Goal: Information Seeking & Learning: Learn about a topic

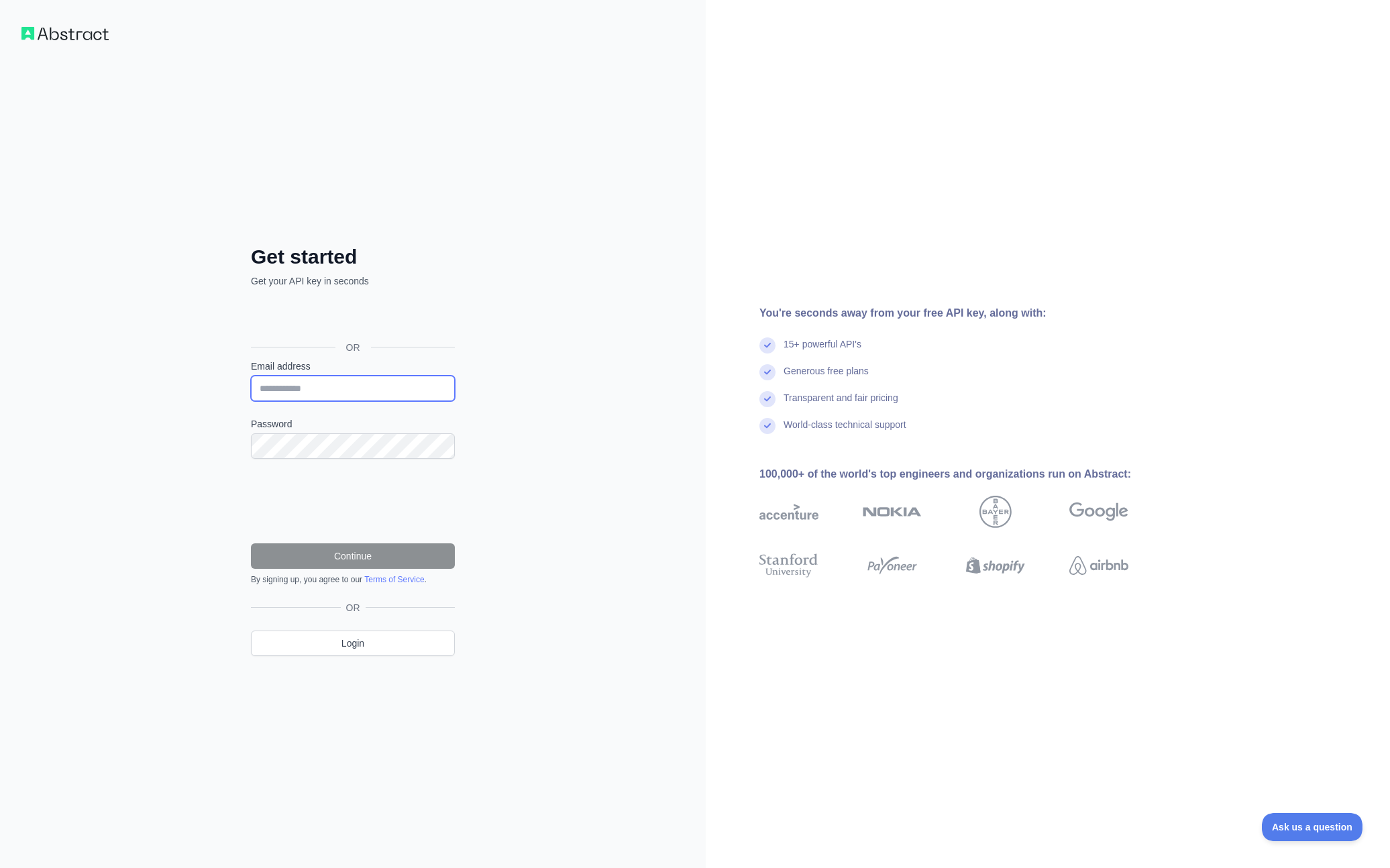
click at [317, 393] on input "Email address" at bounding box center [353, 388] width 204 height 25
type input "**********"
click at [356, 558] on button "Continue" at bounding box center [353, 556] width 204 height 25
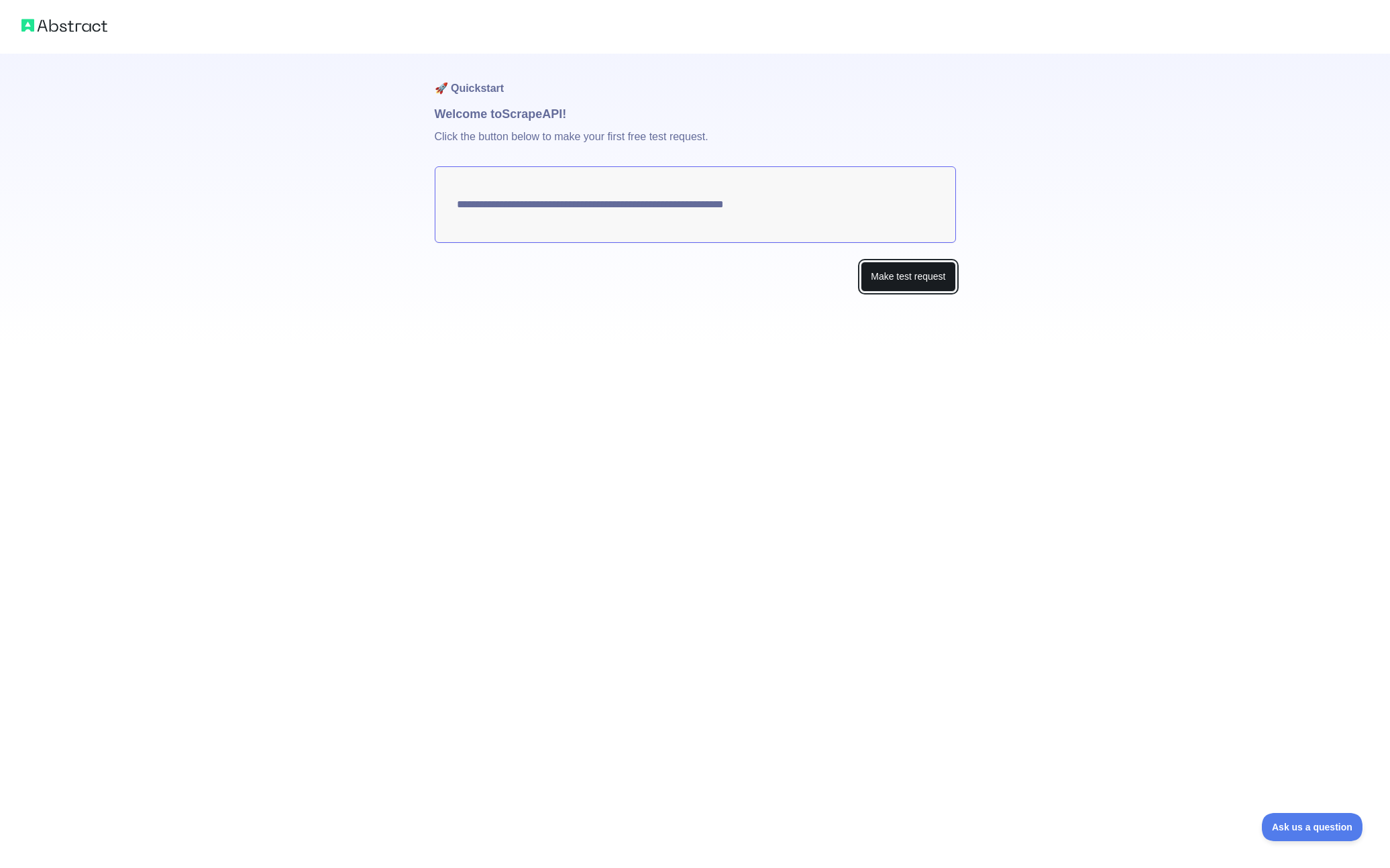
click at [891, 280] on button "Make test request" at bounding box center [907, 277] width 94 height 30
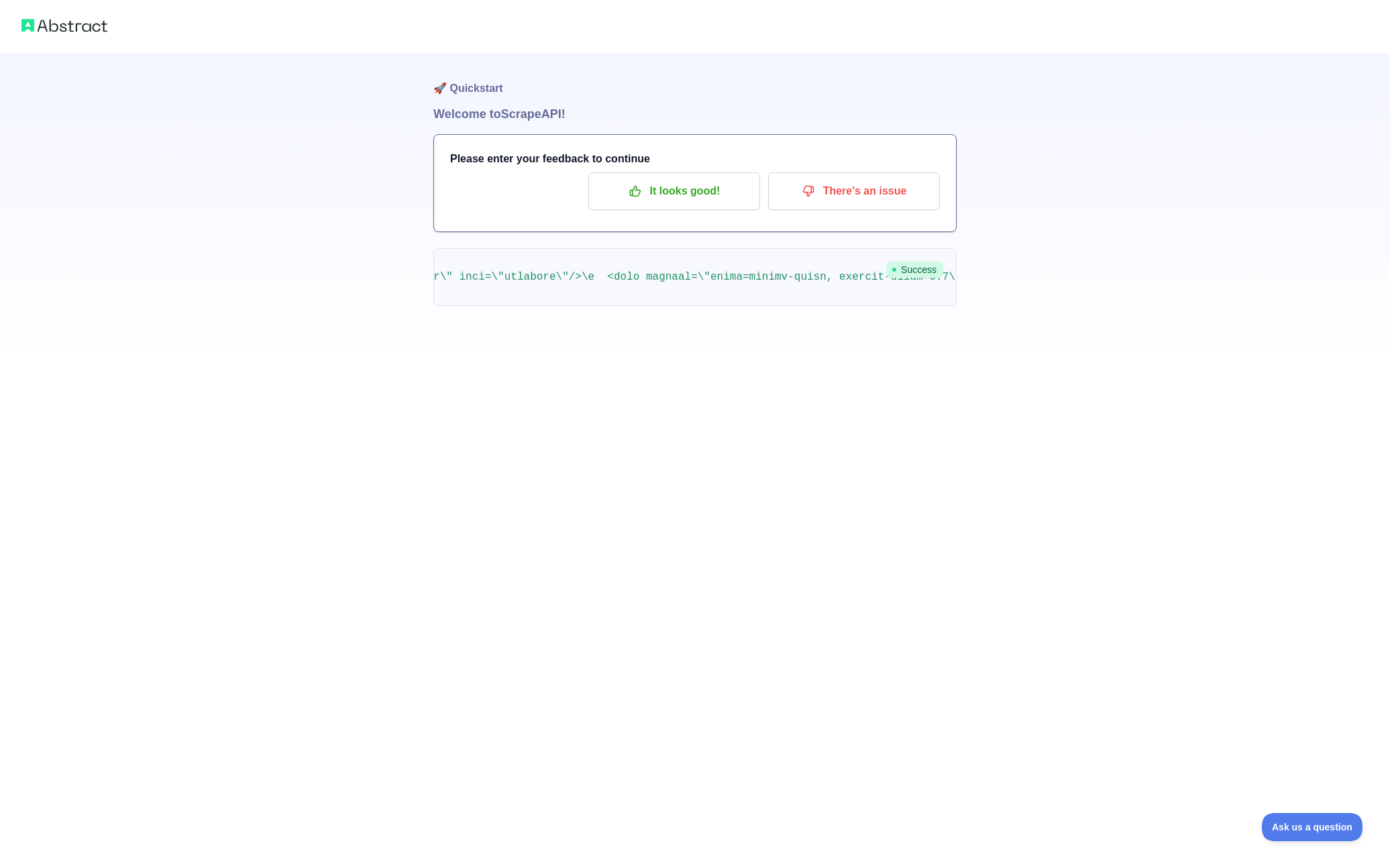
scroll to position [0, 373]
click at [635, 201] on p "It looks good!" at bounding box center [675, 191] width 152 height 23
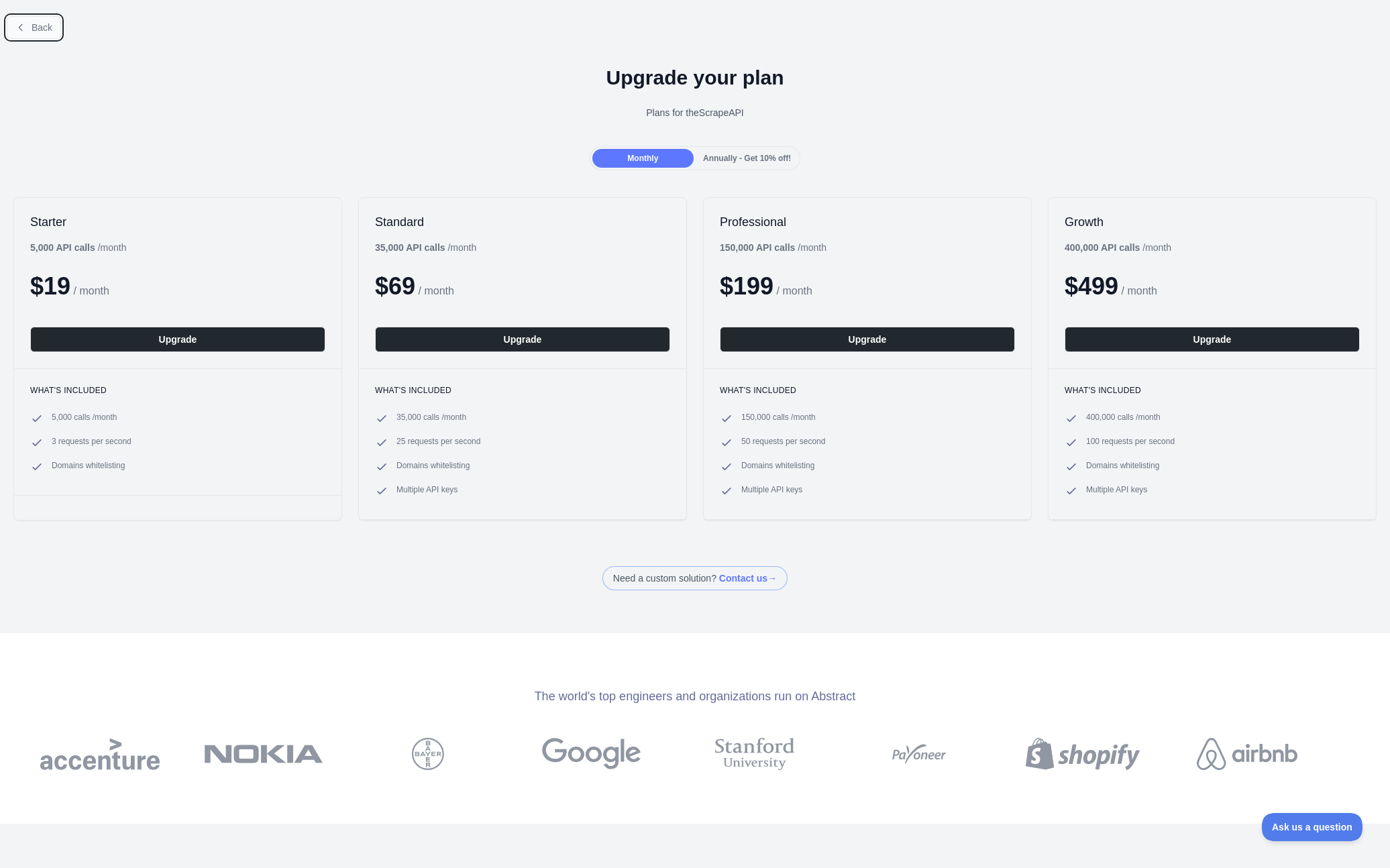
click at [24, 30] on icon at bounding box center [21, 28] width 10 height 10
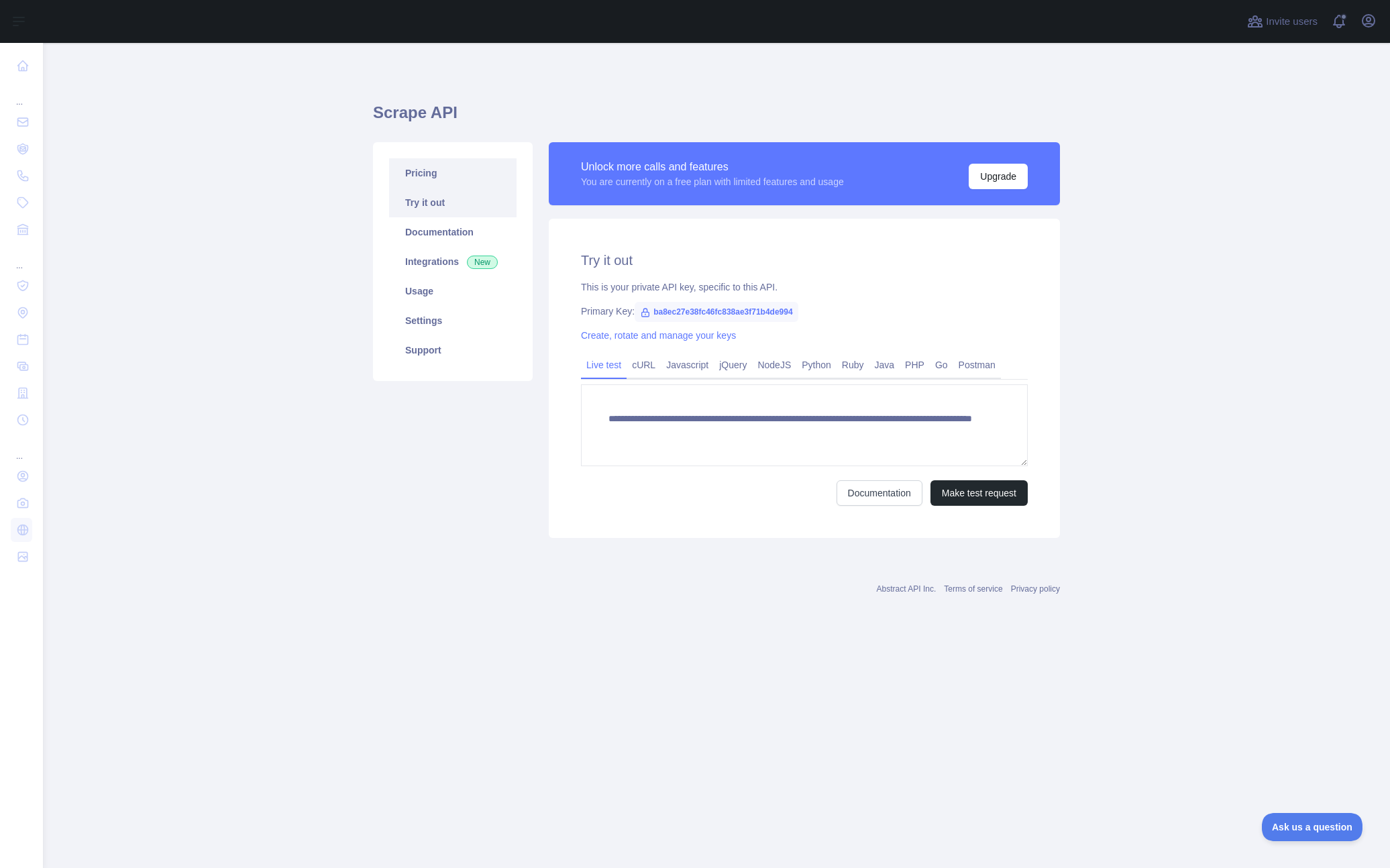
click at [431, 179] on link "Pricing" at bounding box center [452, 173] width 127 height 30
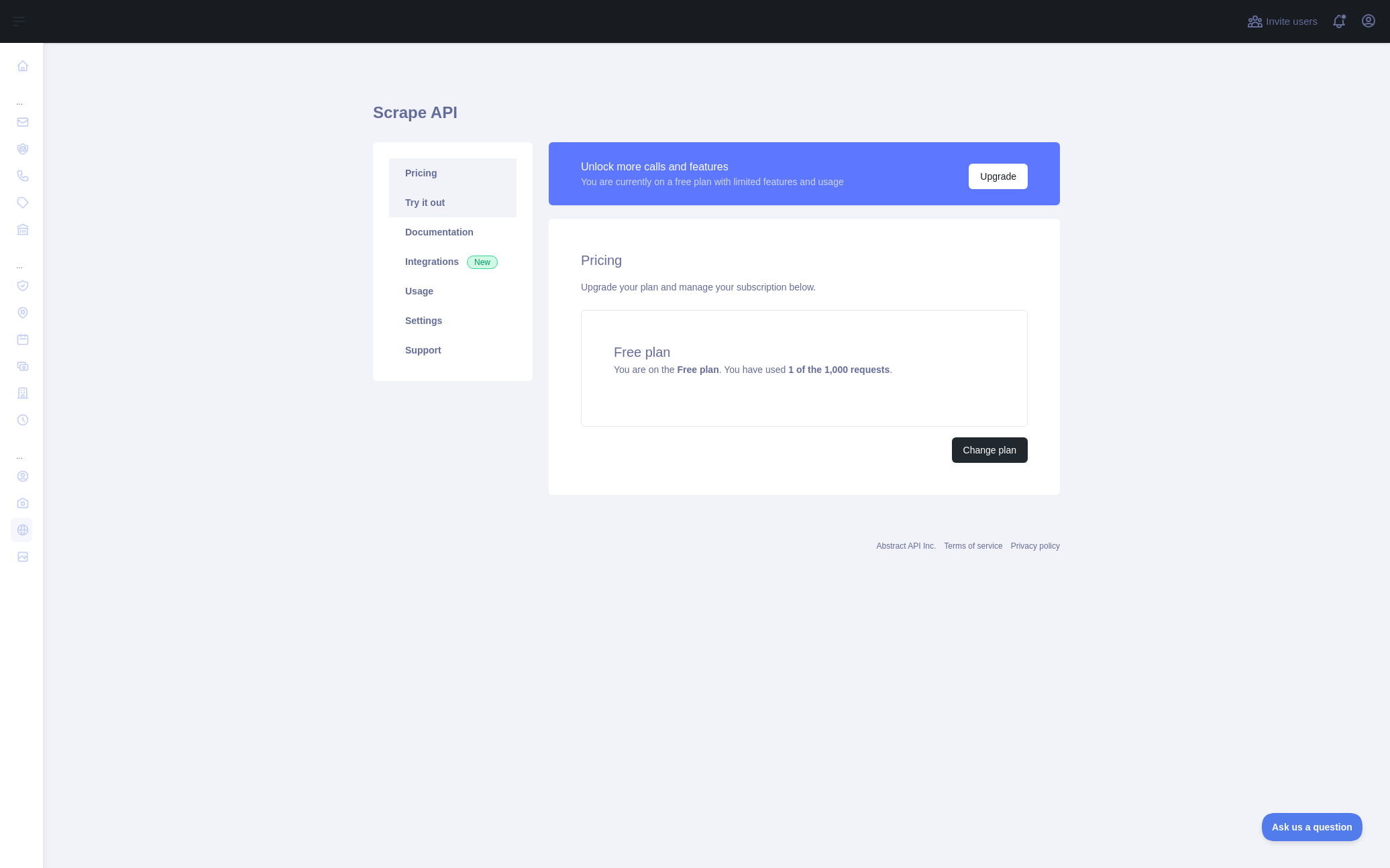
click at [434, 205] on link "Try it out" at bounding box center [452, 203] width 127 height 30
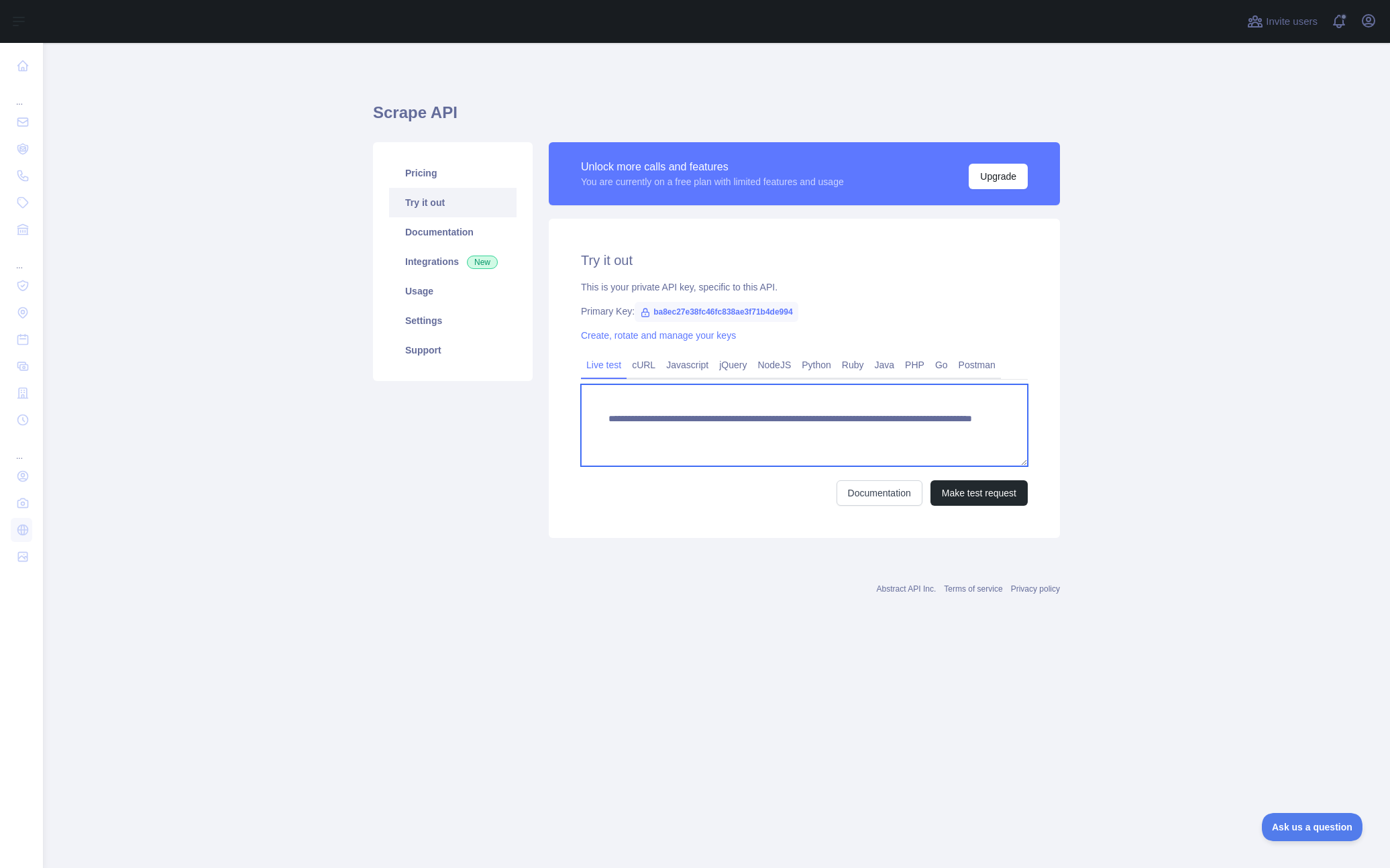
click at [750, 434] on textarea "**********" at bounding box center [804, 425] width 447 height 82
click at [764, 435] on textarea "**********" at bounding box center [804, 425] width 447 height 82
drag, startPoint x: 678, startPoint y: 431, endPoint x: 711, endPoint y: 431, distance: 33.0
click at [711, 431] on textarea "**********" at bounding box center [804, 425] width 447 height 82
drag, startPoint x: 844, startPoint y: 433, endPoint x: 993, endPoint y: 436, distance: 149.0
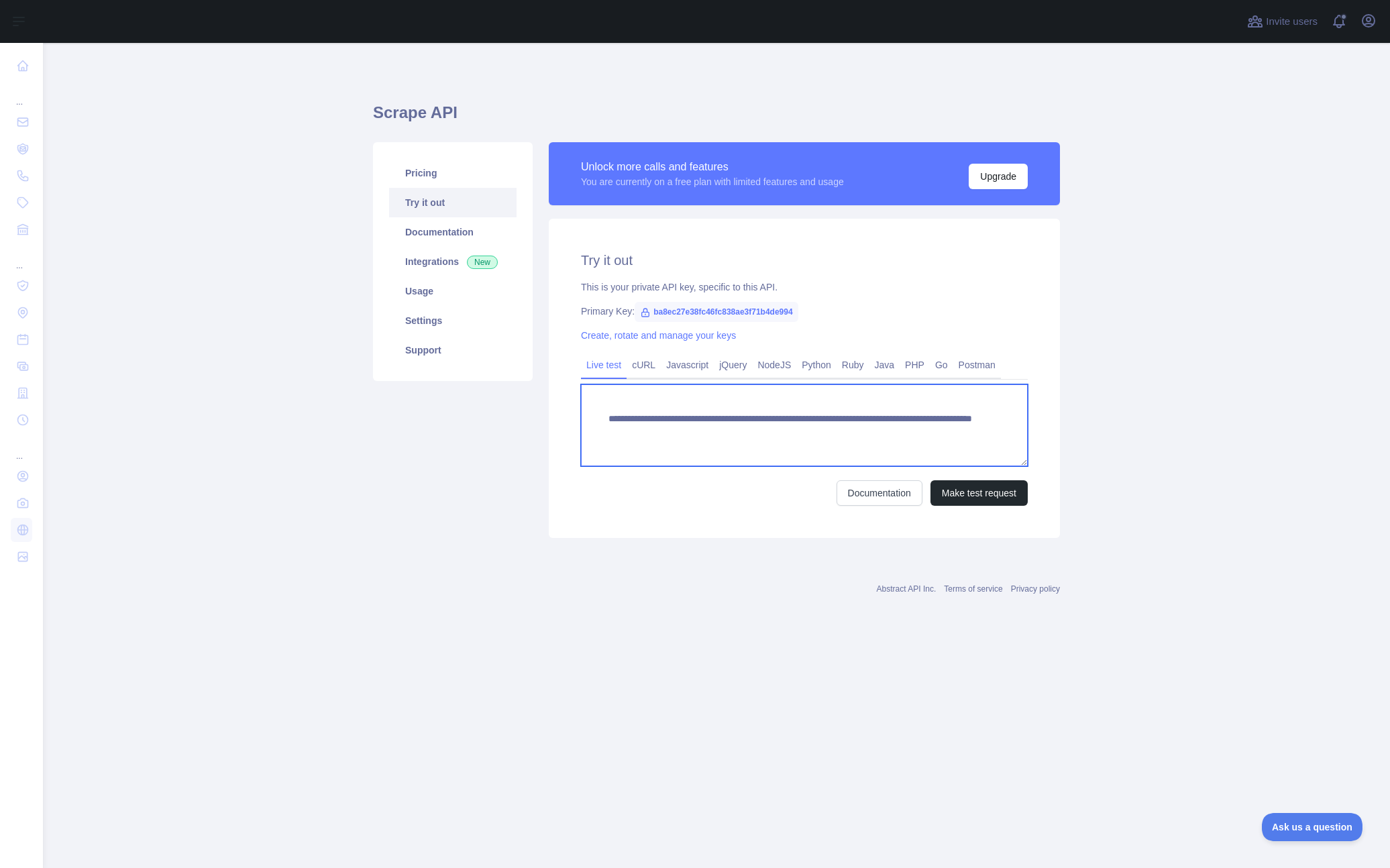
click at [993, 436] on textarea "**********" at bounding box center [804, 425] width 447 height 82
click at [1011, 413] on textarea "**********" at bounding box center [804, 425] width 447 height 82
paste textarea "**********"
type textarea "**********"
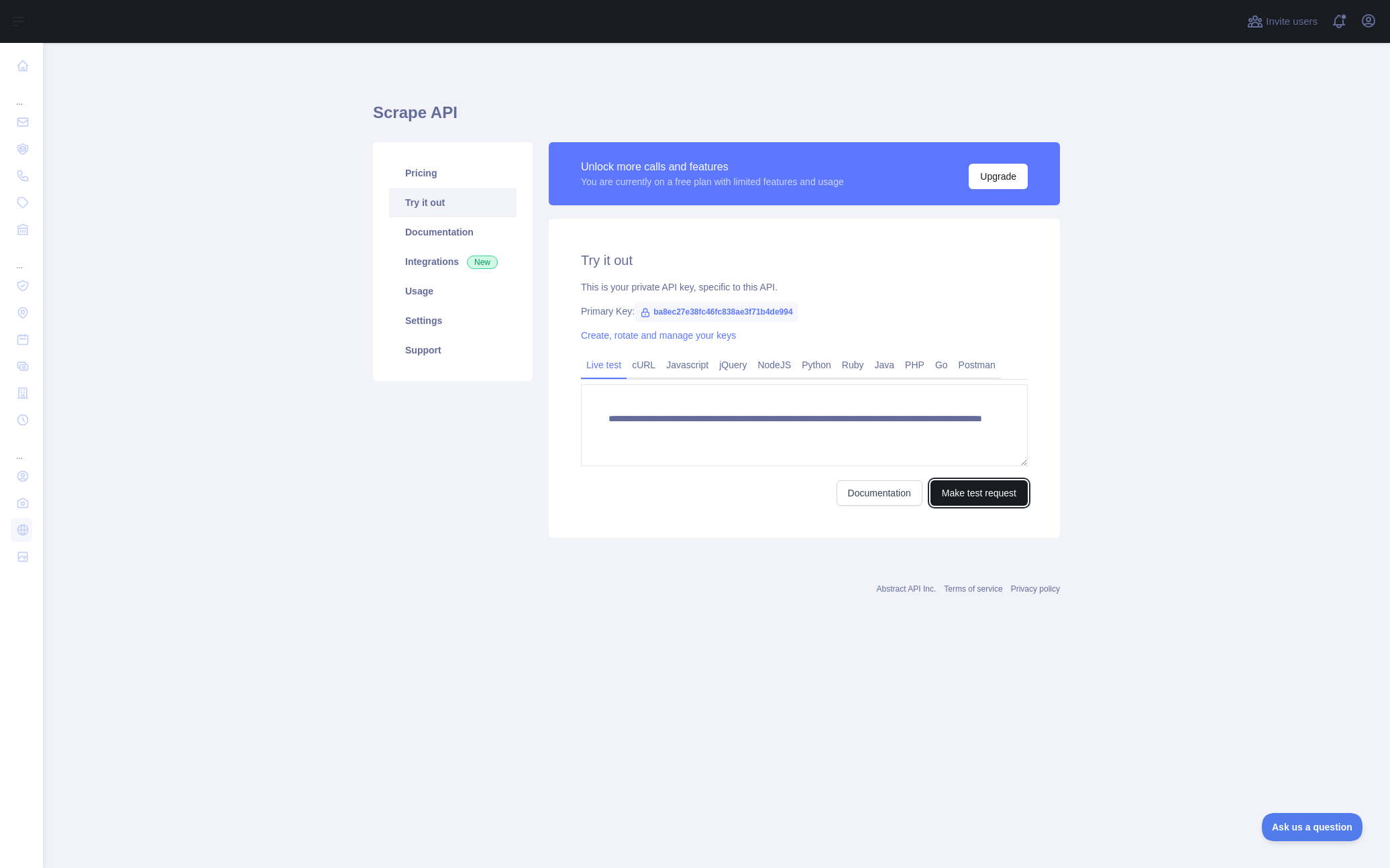
click at [988, 494] on button "Make test request" at bounding box center [979, 493] width 97 height 25
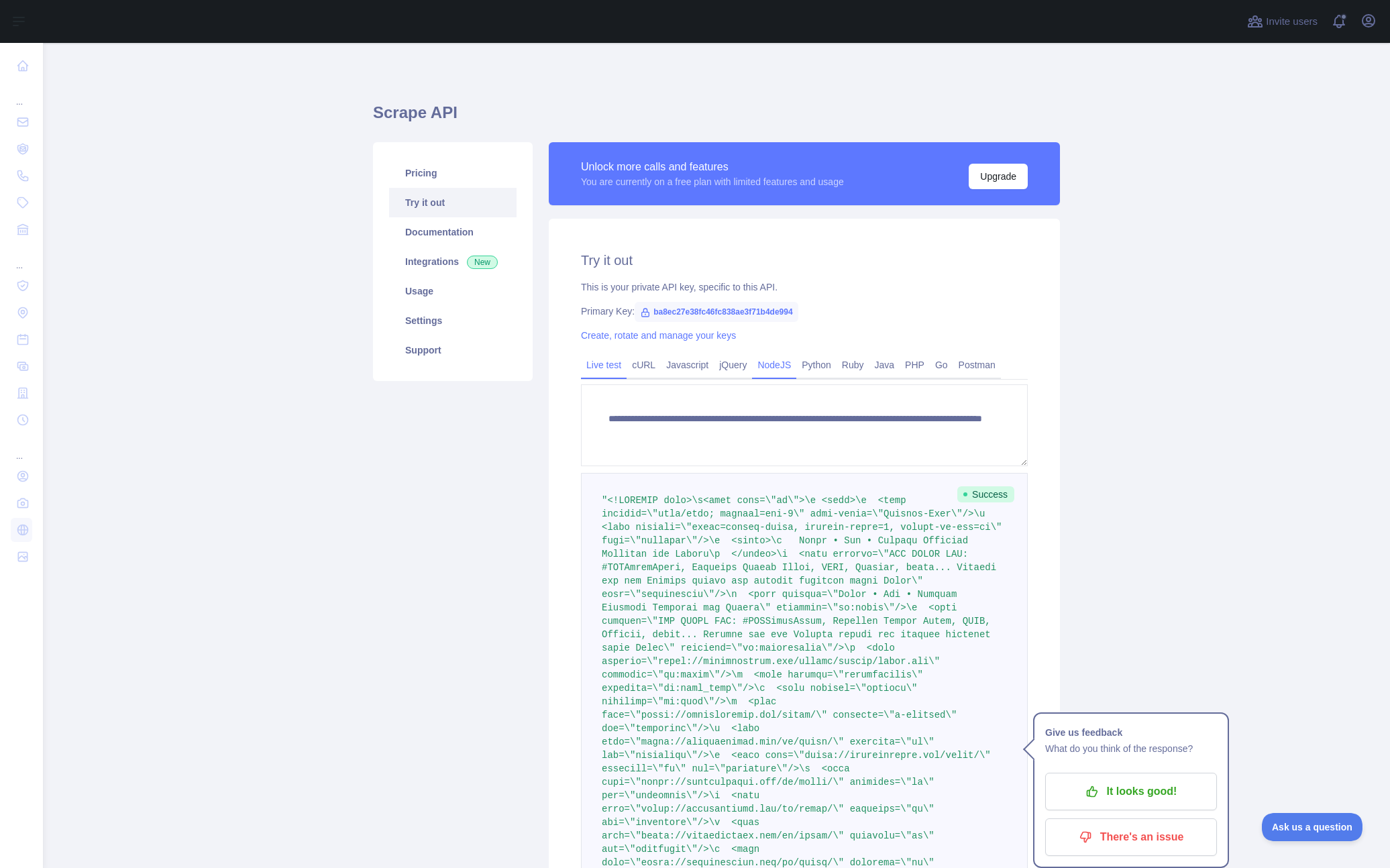
click at [765, 369] on link "NodeJS" at bounding box center [774, 364] width 45 height 22
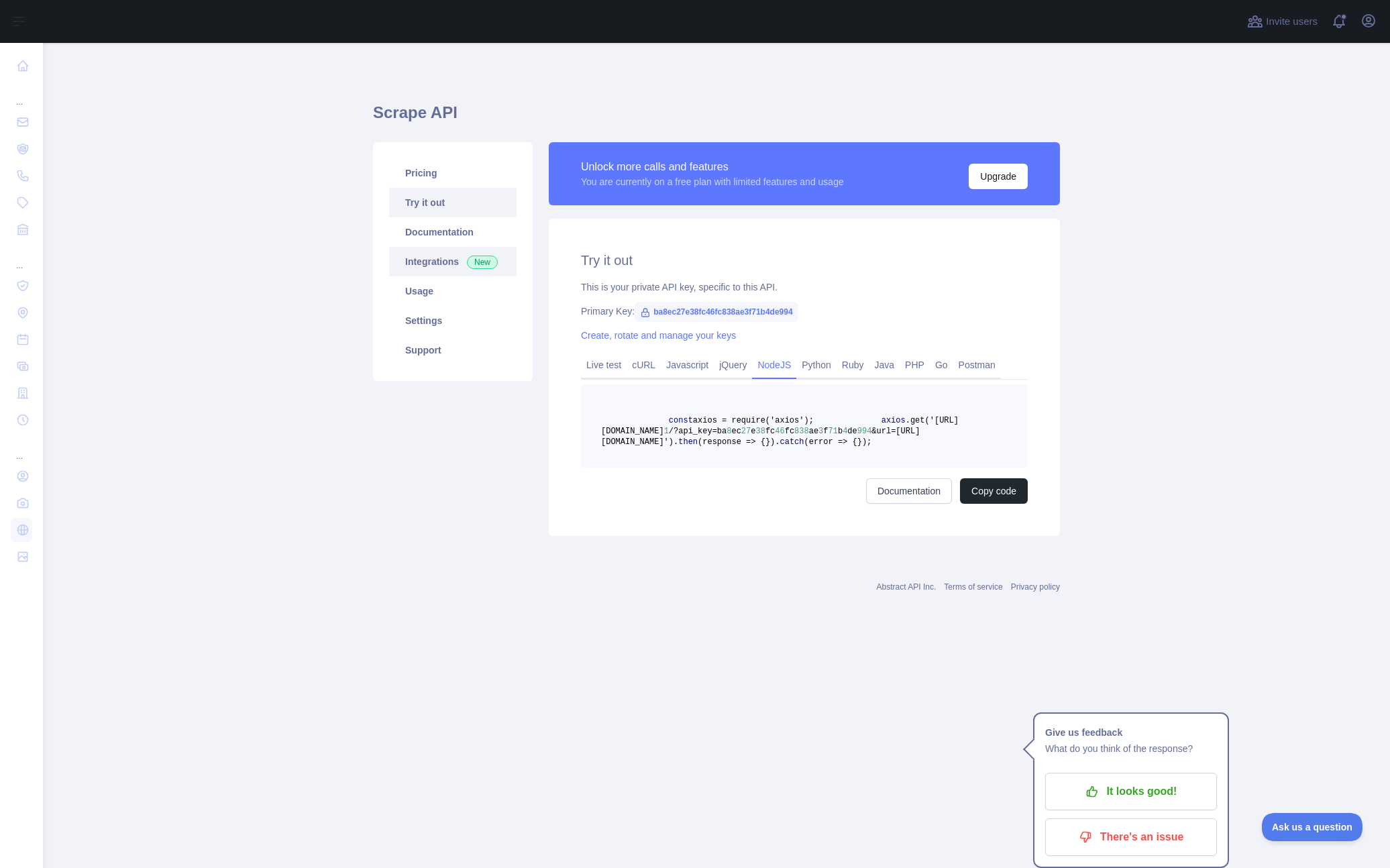
click at [431, 260] on link "Integrations New" at bounding box center [452, 262] width 127 height 30
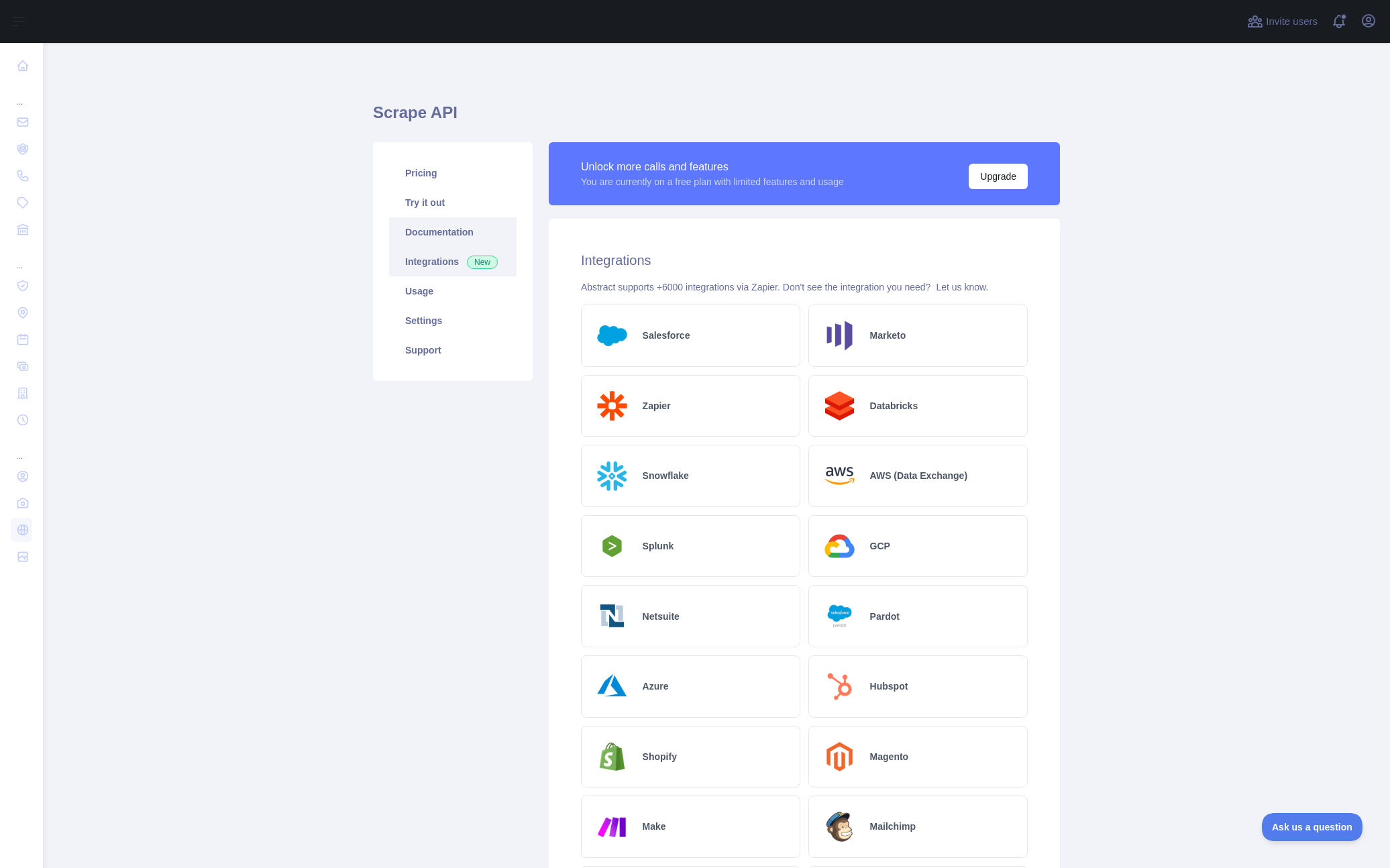
click at [428, 232] on link "Documentation" at bounding box center [452, 232] width 127 height 30
click at [428, 288] on link "Usage" at bounding box center [452, 292] width 127 height 30
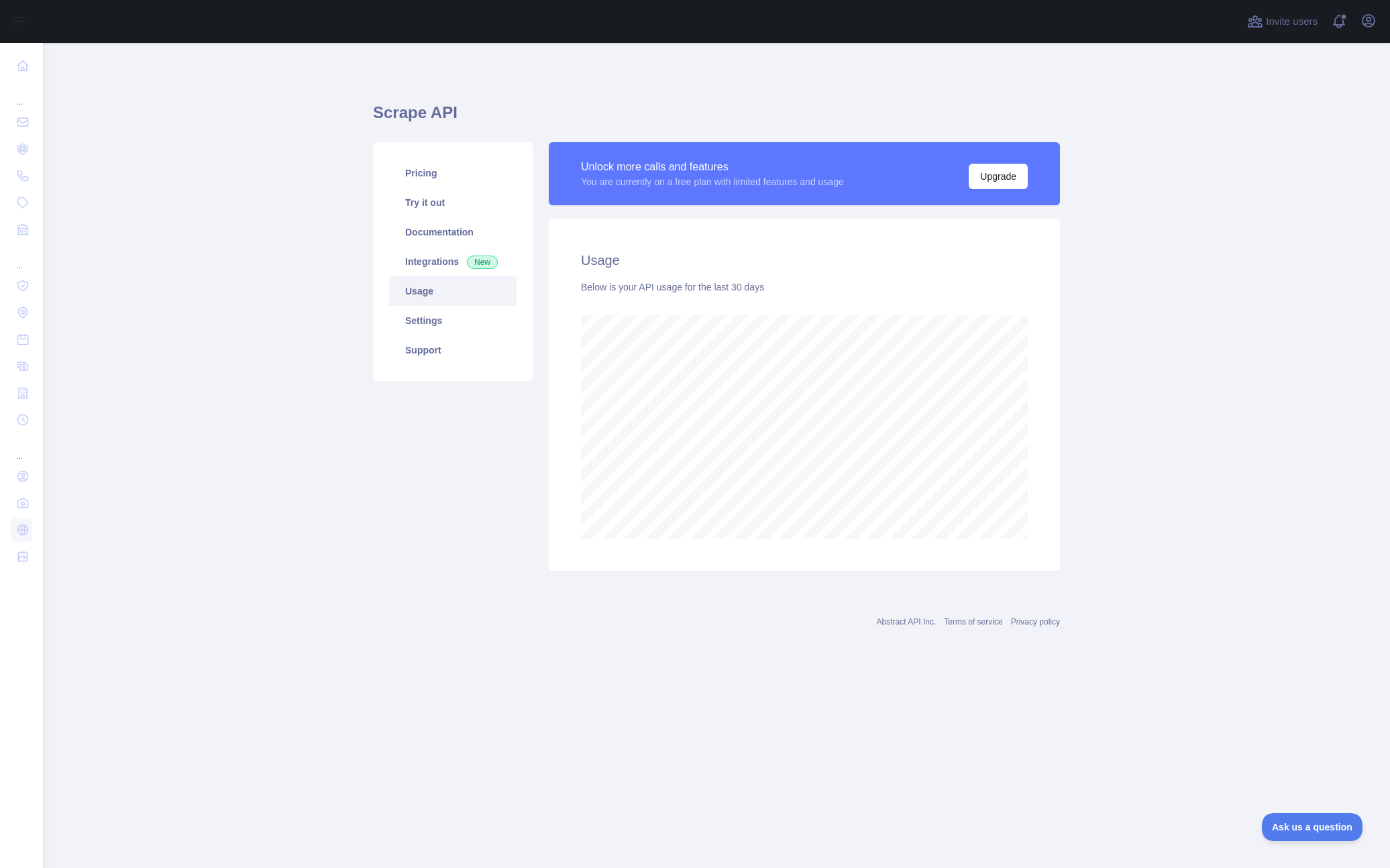
scroll to position [825, 1347]
click at [432, 179] on link "Pricing" at bounding box center [452, 173] width 127 height 30
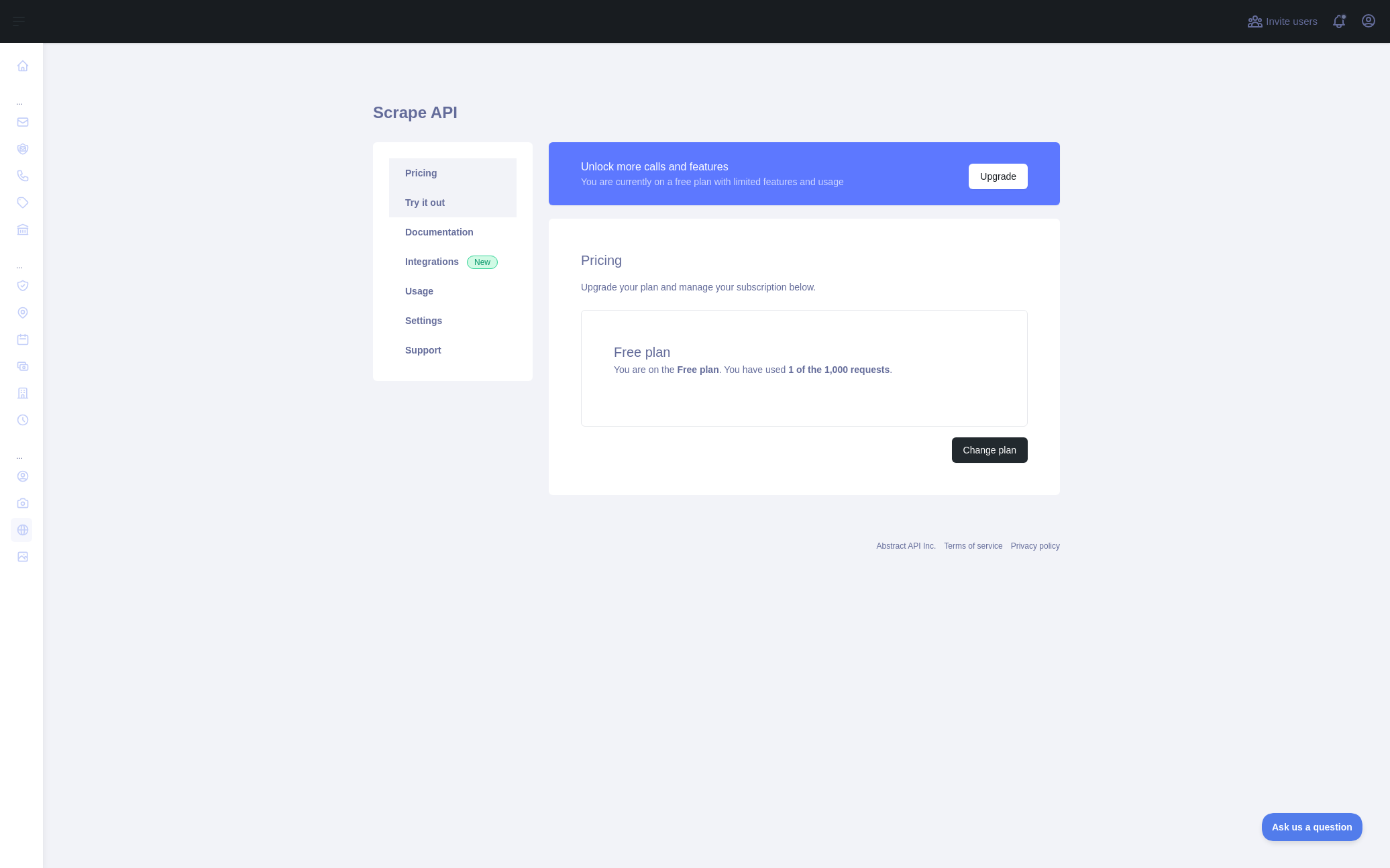
click at [441, 199] on link "Try it out" at bounding box center [452, 203] width 127 height 30
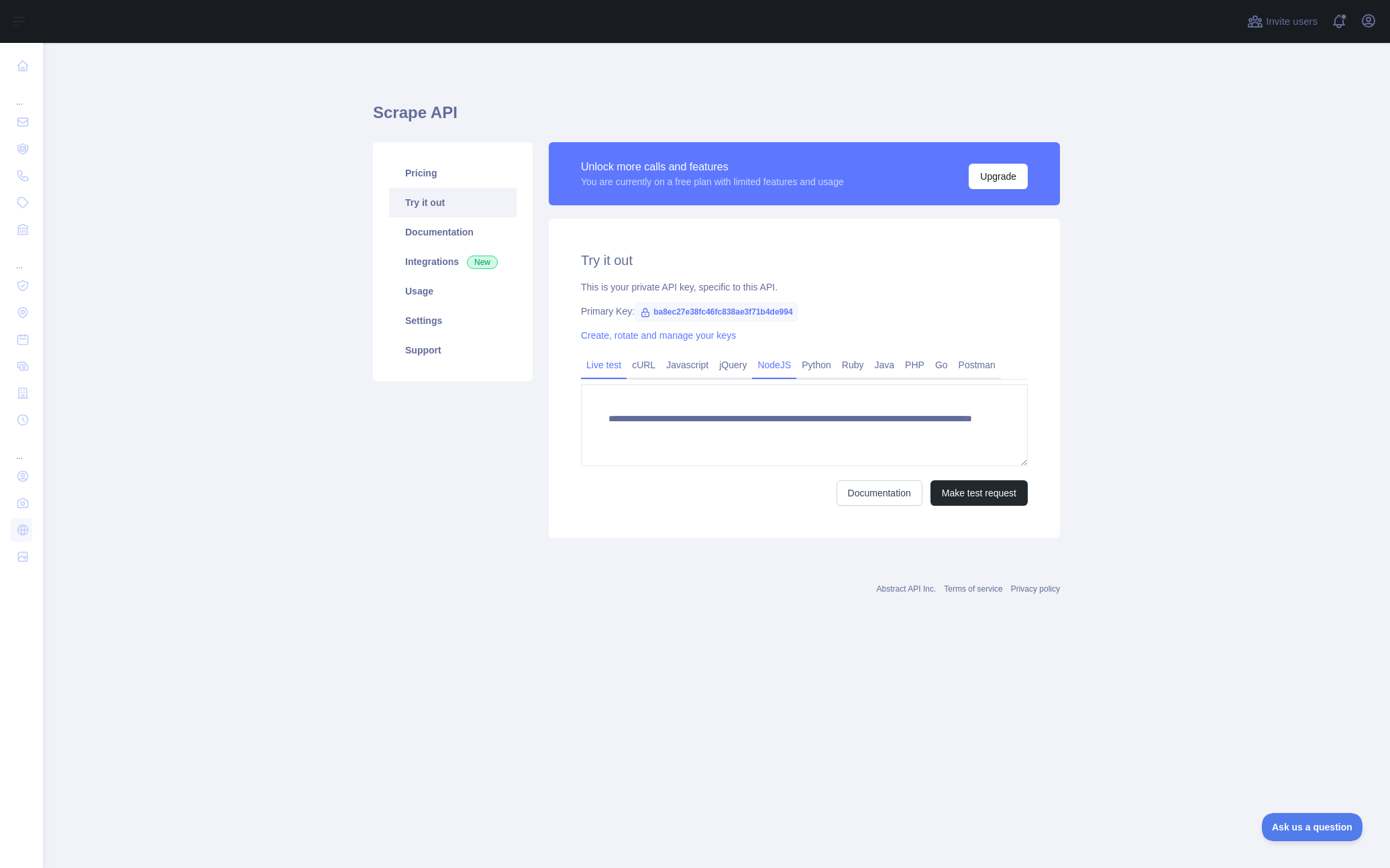
click at [782, 365] on link "NodeJS" at bounding box center [774, 364] width 45 height 22
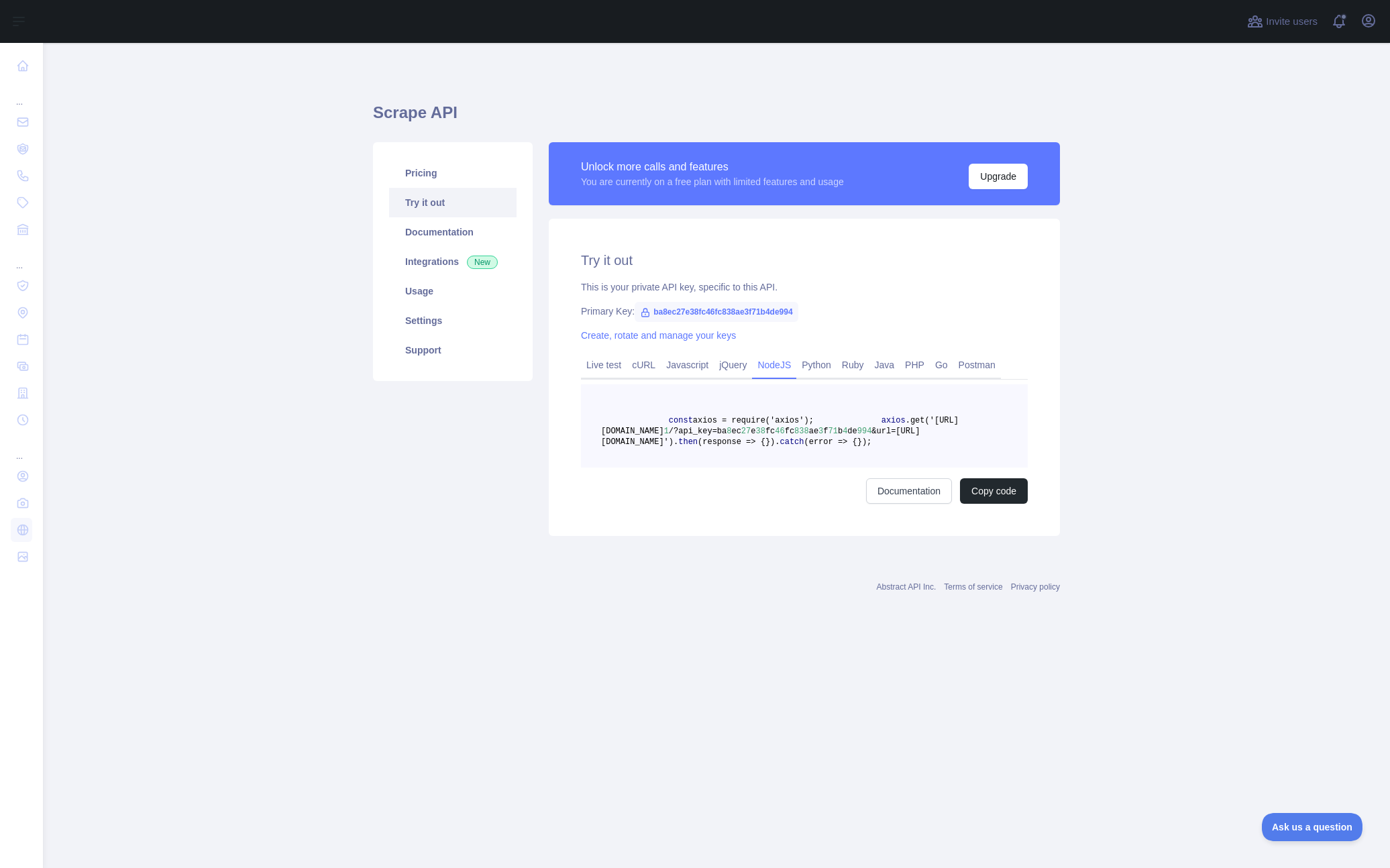
click at [720, 468] on pre "const axios = require('axios'); axios .get('[URL][DOMAIN_NAME] 1 /?api_key=ba 8…" at bounding box center [804, 426] width 447 height 83
drag, startPoint x: 732, startPoint y: 485, endPoint x: 630, endPoint y: 417, distance: 122.6
click at [630, 417] on pre "const axios = require('axios'); axios .get('[URL][DOMAIN_NAME] 1 /?api_key=ba 8…" at bounding box center [804, 426] width 447 height 83
copy code "const axios = require('axios'); axios .get('[URL][DOMAIN_NAME] 1 /?api_key=ba 8…"
click at [667, 504] on div "const axios = require('axios'); axios .get('[URL][DOMAIN_NAME] 1 /?api_key=ba 8…" at bounding box center [804, 444] width 447 height 120
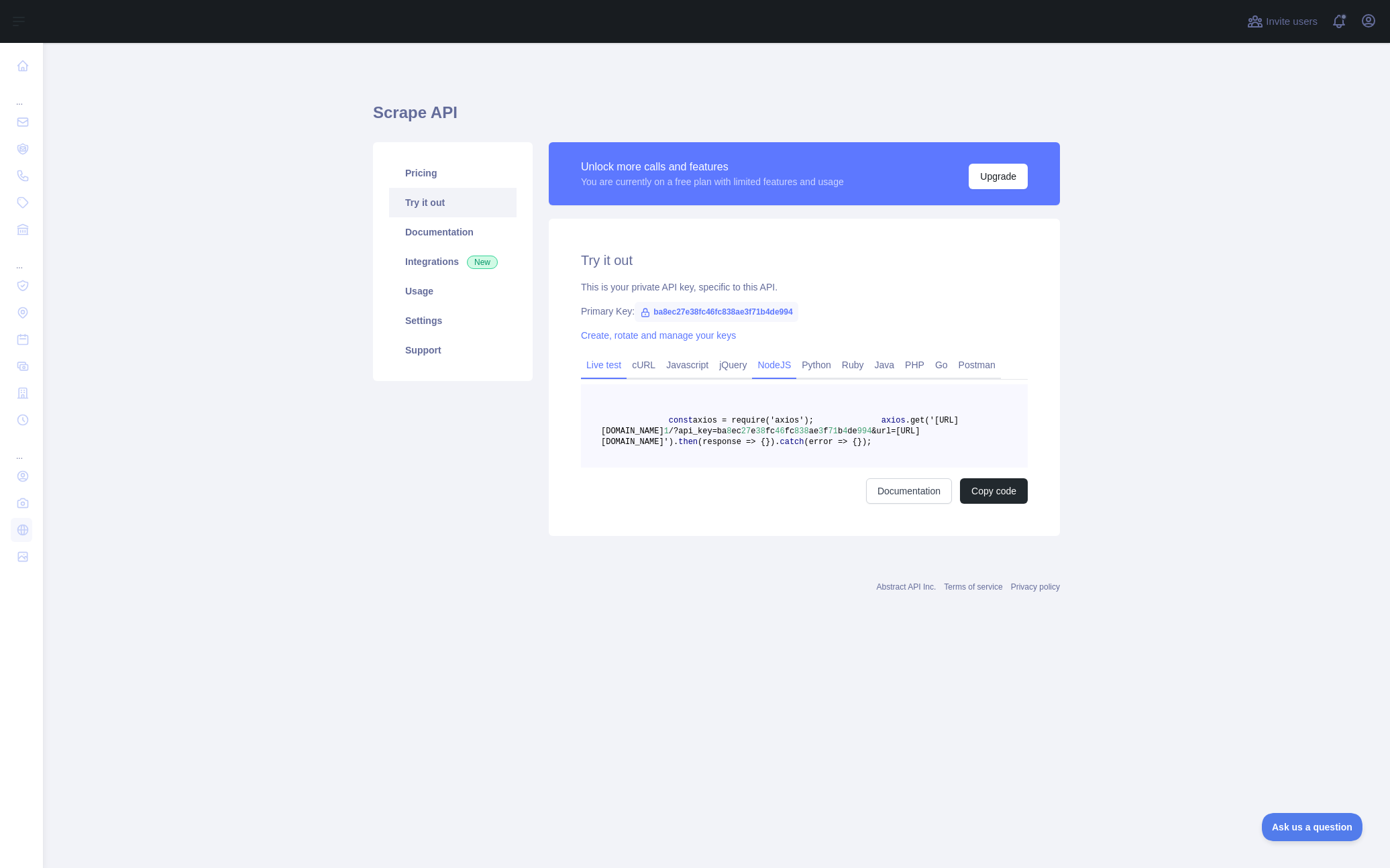
click at [592, 366] on link "Live test" at bounding box center [603, 364] width 45 height 22
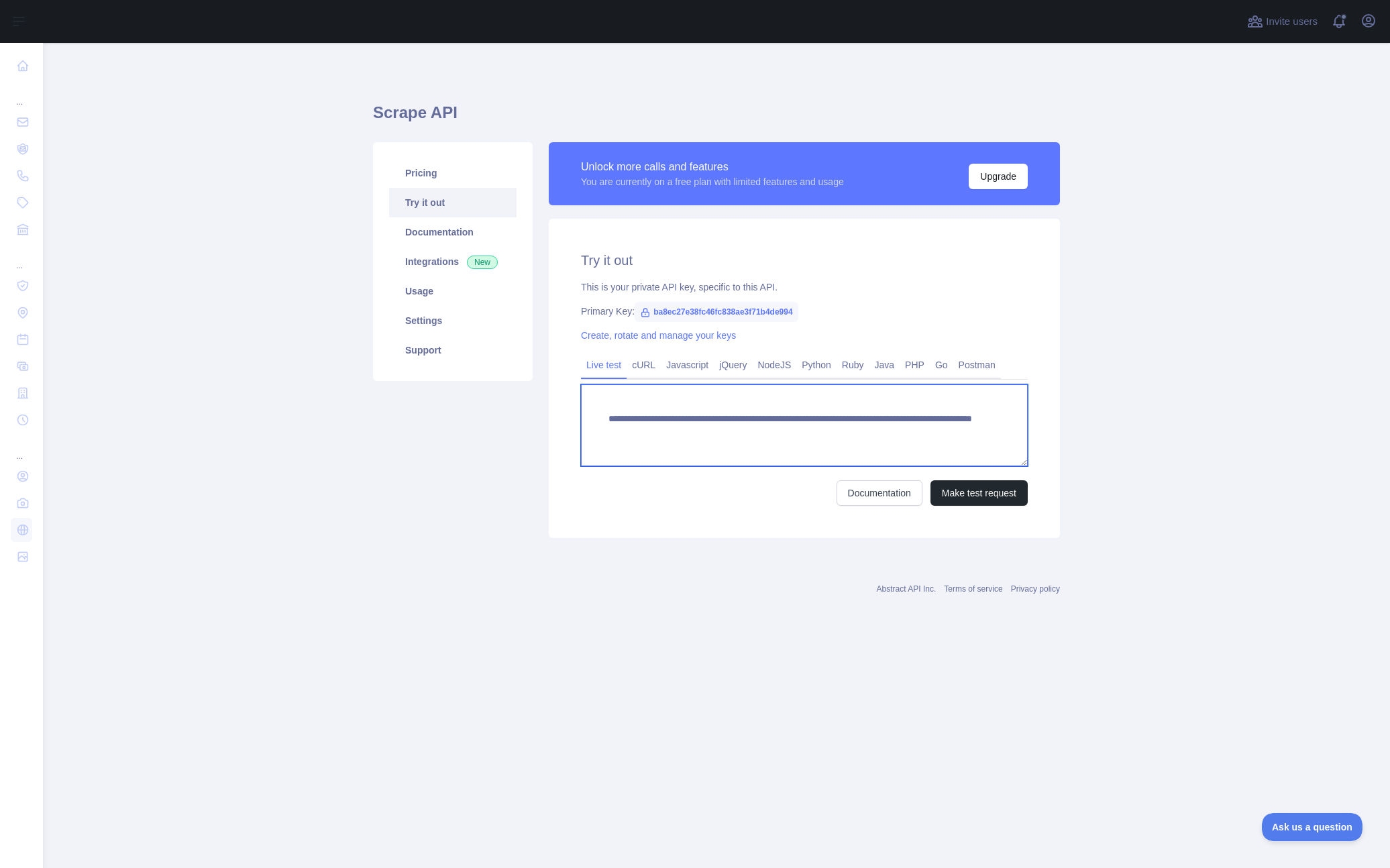
drag, startPoint x: 843, startPoint y: 431, endPoint x: 968, endPoint y: 439, distance: 125.3
click at [968, 440] on textarea "**********" at bounding box center [804, 425] width 447 height 82
drag, startPoint x: 971, startPoint y: 435, endPoint x: 845, endPoint y: 431, distance: 126.1
click at [845, 431] on textarea "**********" at bounding box center [804, 425] width 447 height 82
paste textarea "**********"
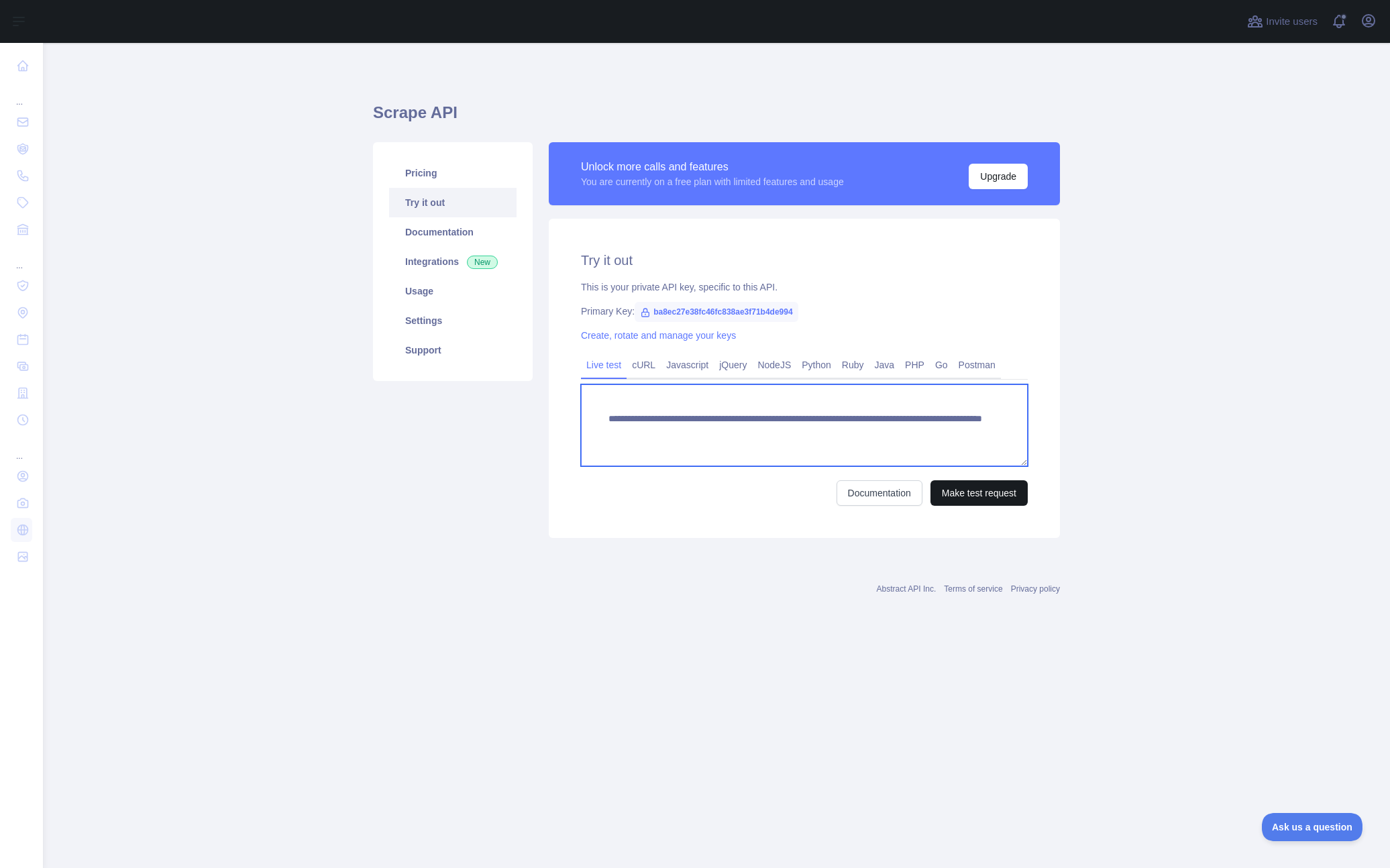
type textarea "**********"
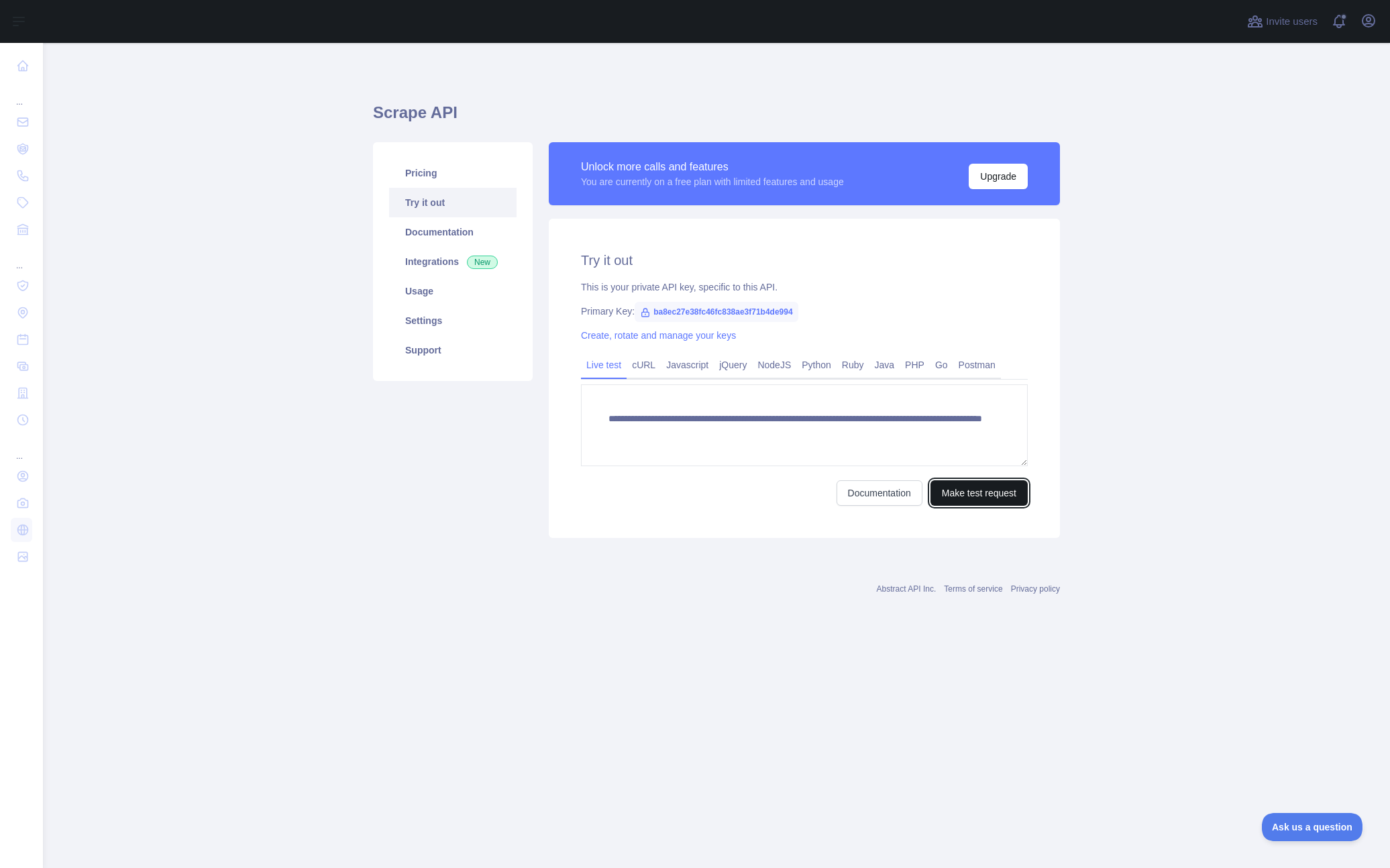
click at [988, 495] on button "Make test request" at bounding box center [979, 493] width 97 height 25
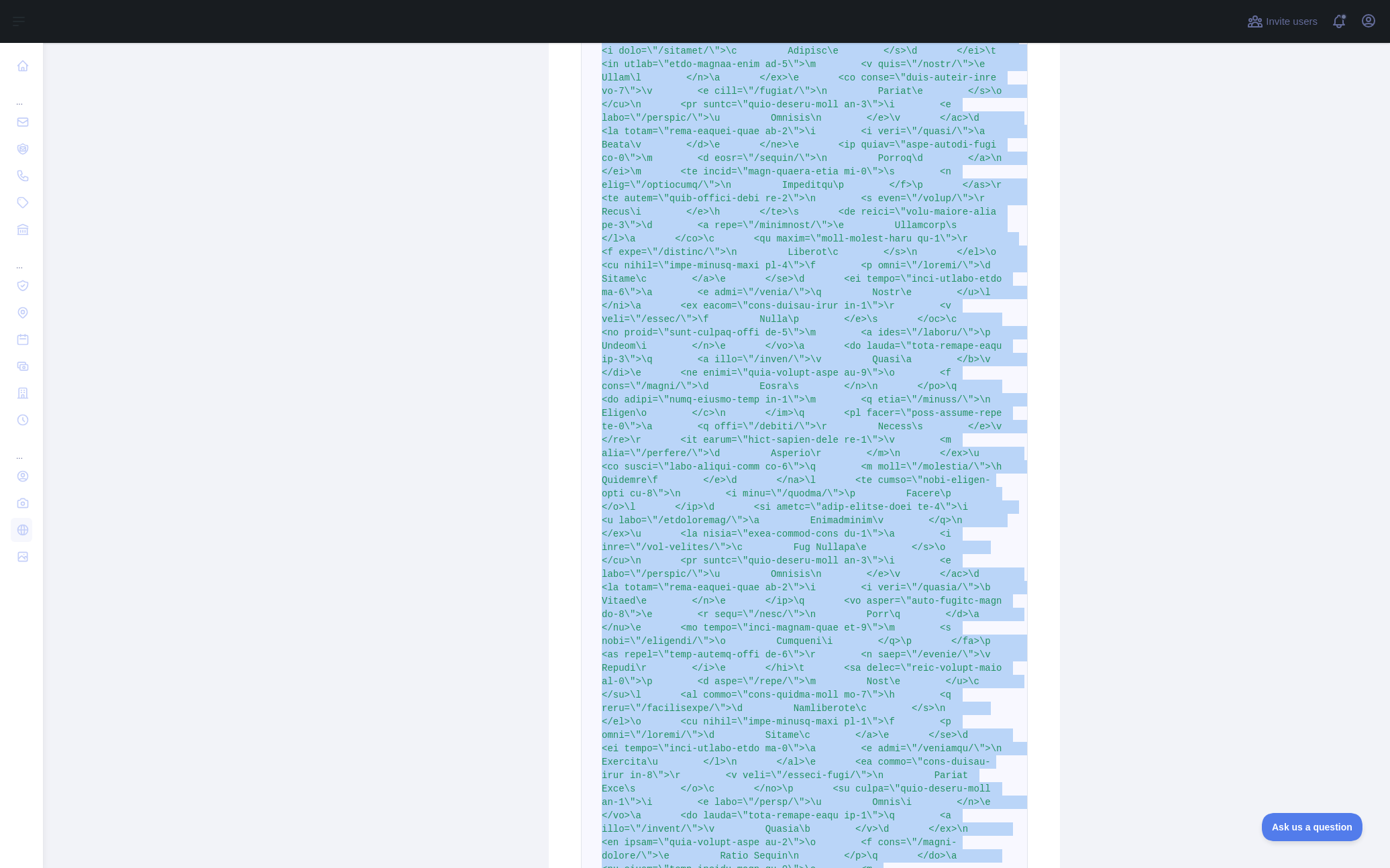
scroll to position [24538, 0]
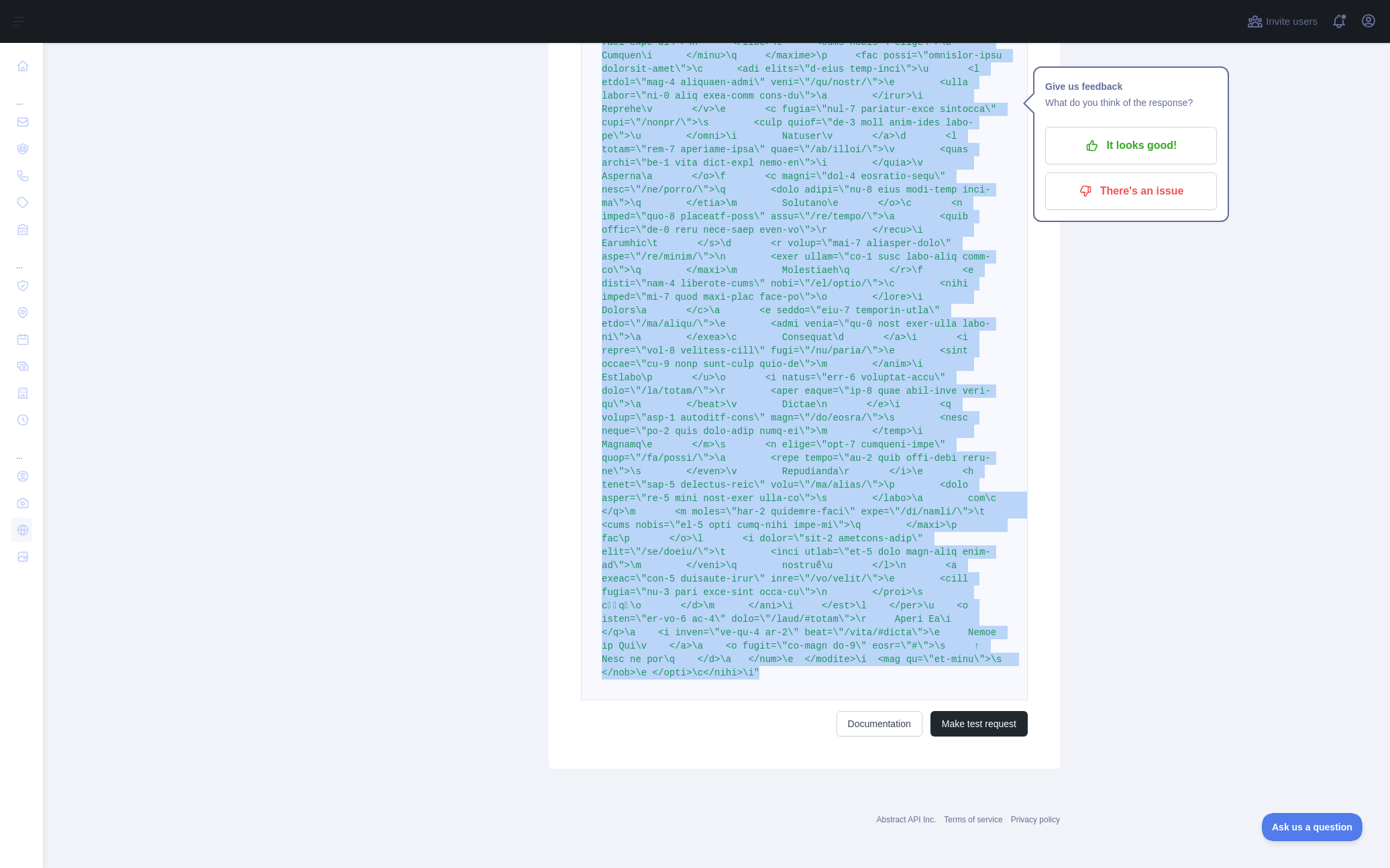
drag, startPoint x: 599, startPoint y: 499, endPoint x: 721, endPoint y: 668, distance: 208.4
copy span ""<!LOREMIP dolo>\s<amet cons=\"ad\">\e <sedd>\e <temp incidid=\"utla/etdo; magn…"
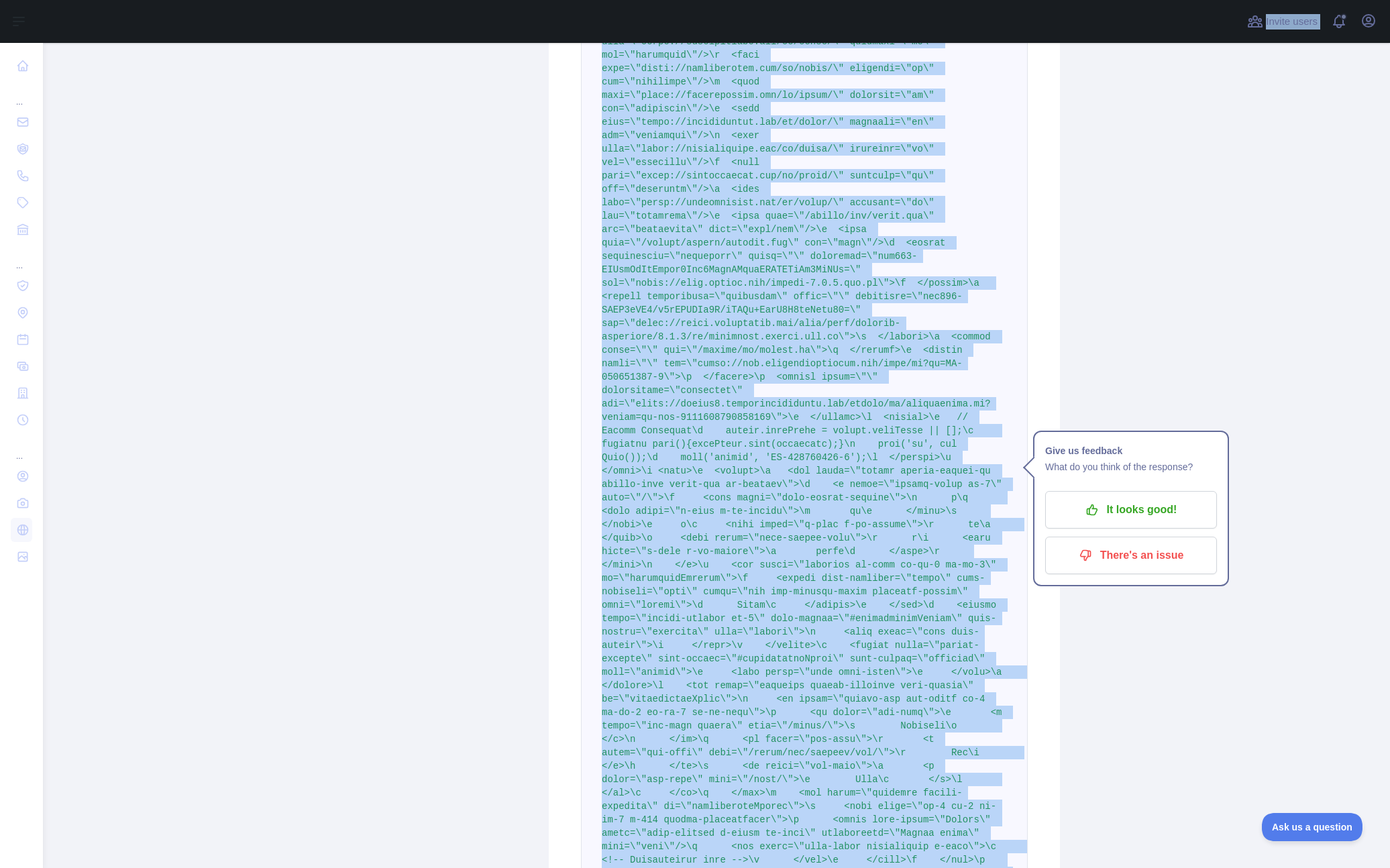
scroll to position [0, 0]
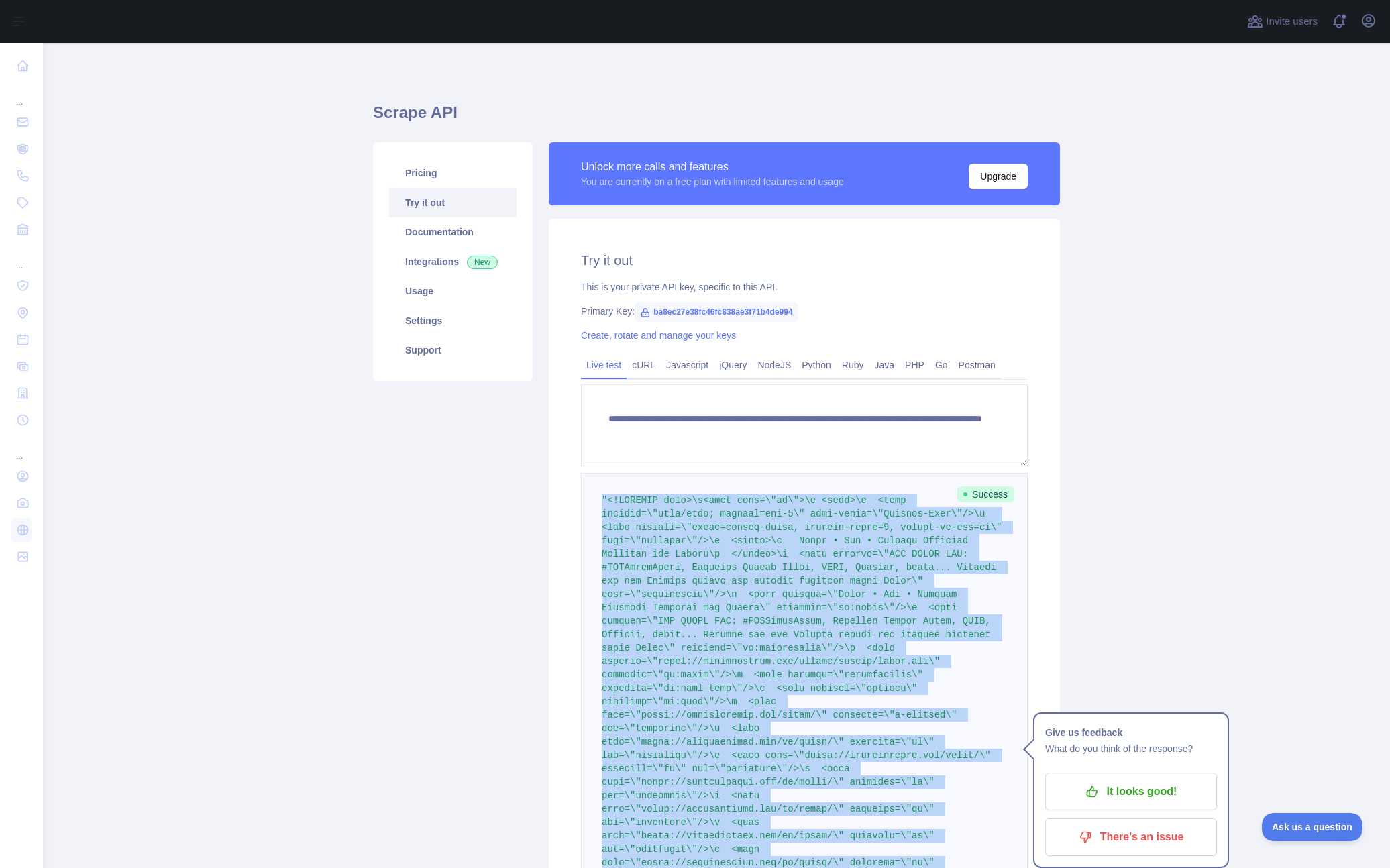
drag, startPoint x: 739, startPoint y: 667, endPoint x: 597, endPoint y: 505, distance: 215.4
copy span ""<!LOREMIP dolo>\s<amet cons=\"ad\">\e <sedd>\e <temp incidid=\"utla/etdo; magn…"
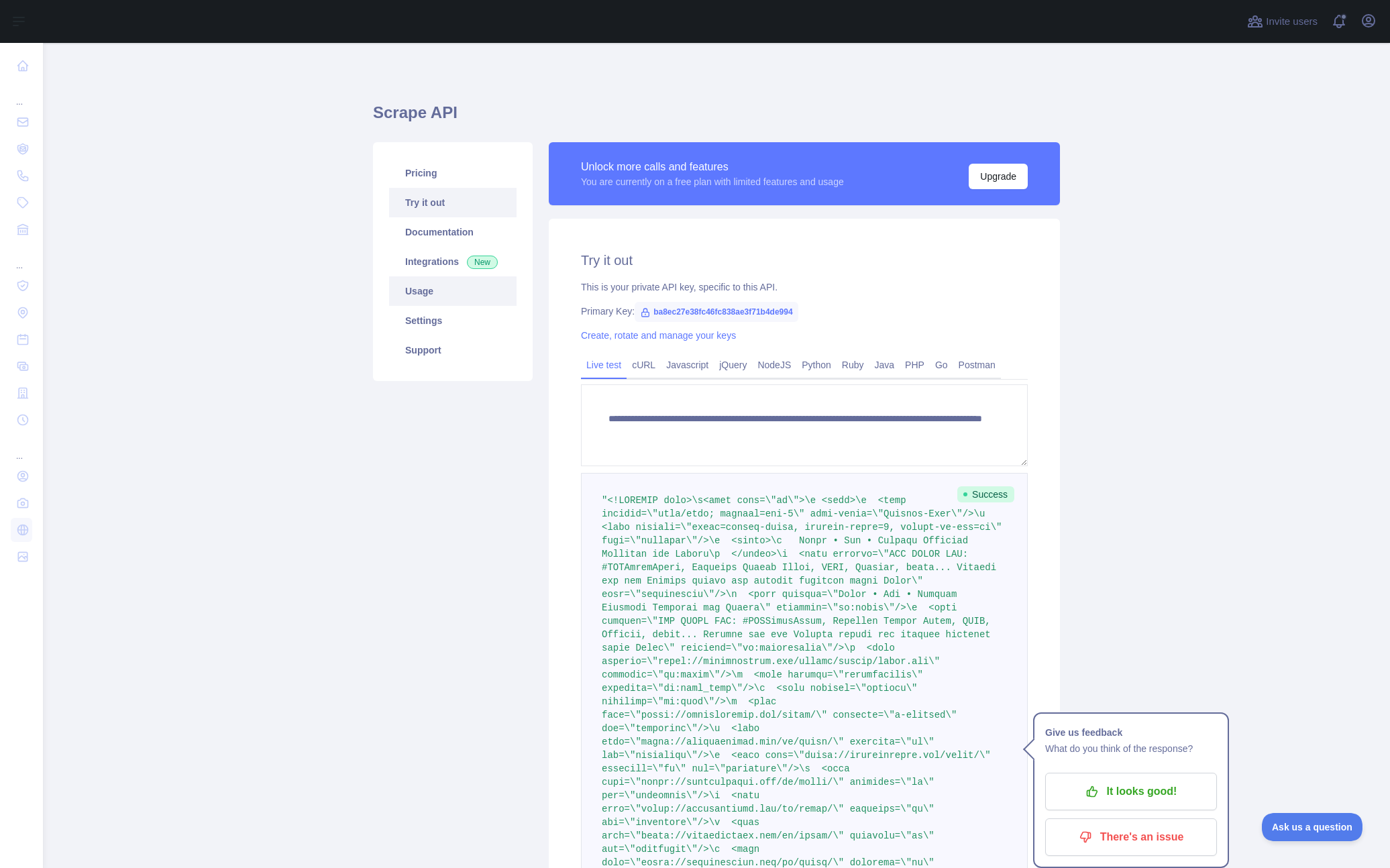
click at [419, 279] on link "Usage" at bounding box center [452, 292] width 127 height 30
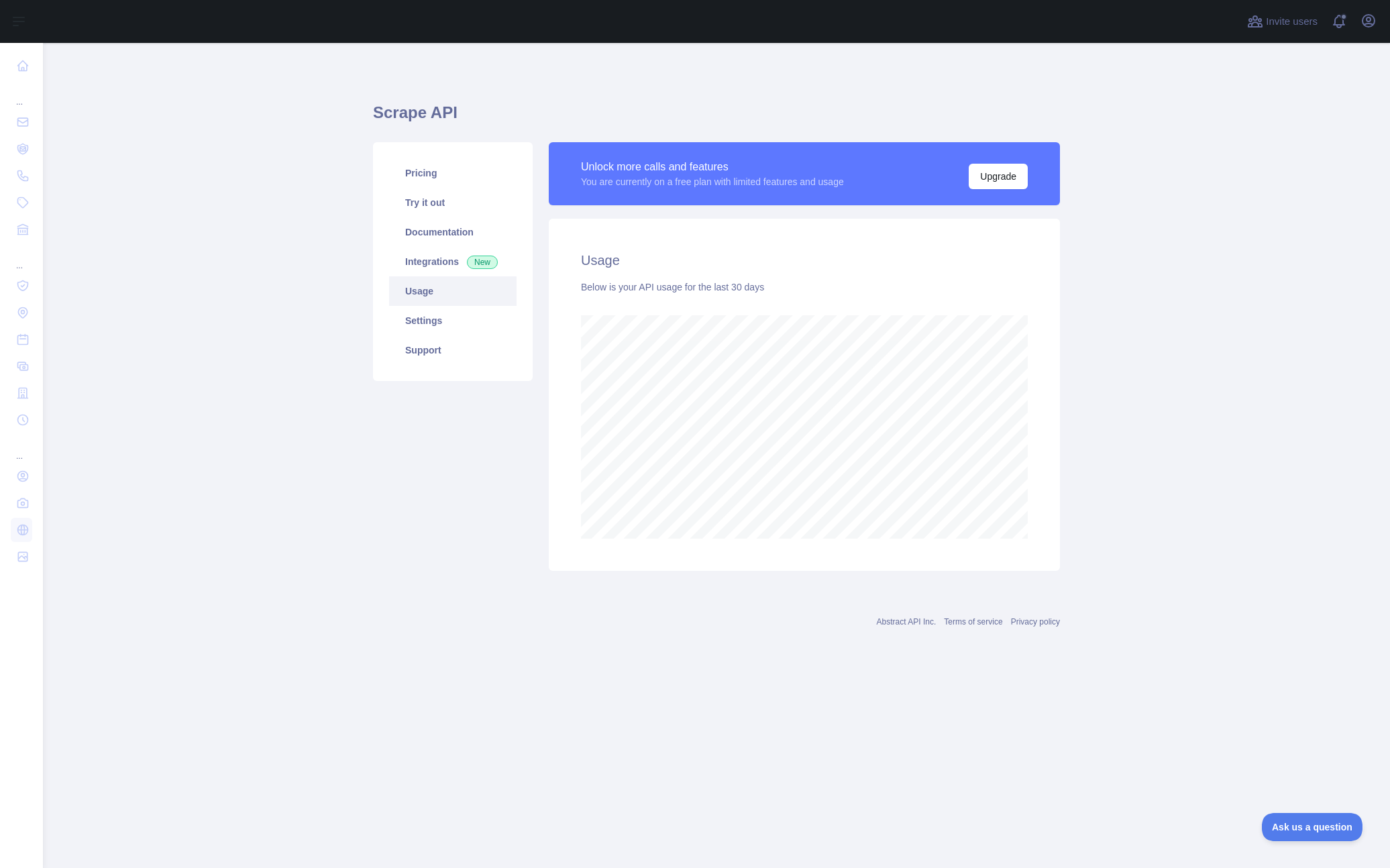
scroll to position [825, 1347]
click at [444, 182] on link "Pricing" at bounding box center [452, 173] width 127 height 30
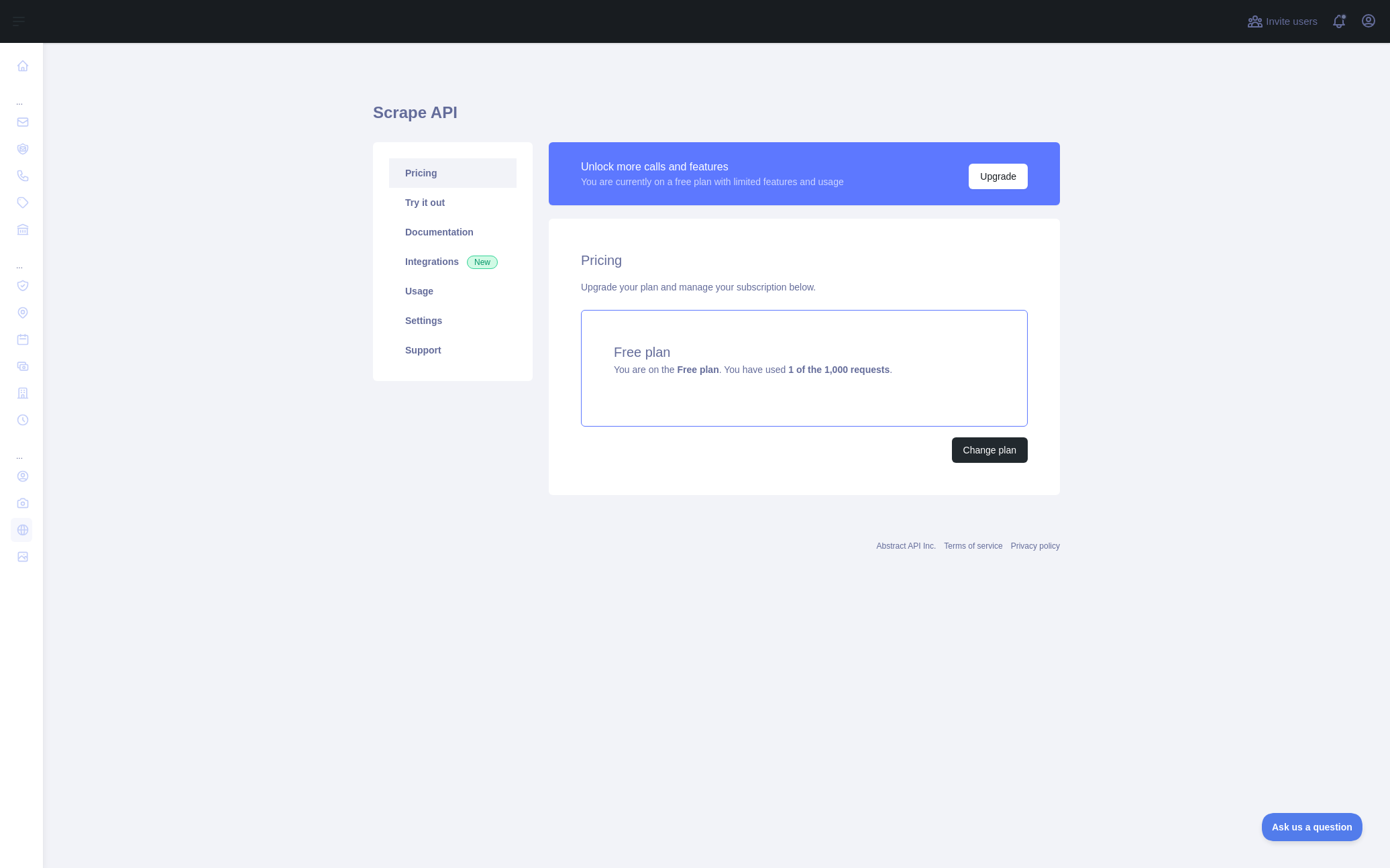
click at [733, 367] on span "You are on the Free plan . You have used 1 of the 1,000 requests ." at bounding box center [753, 370] width 278 height 10
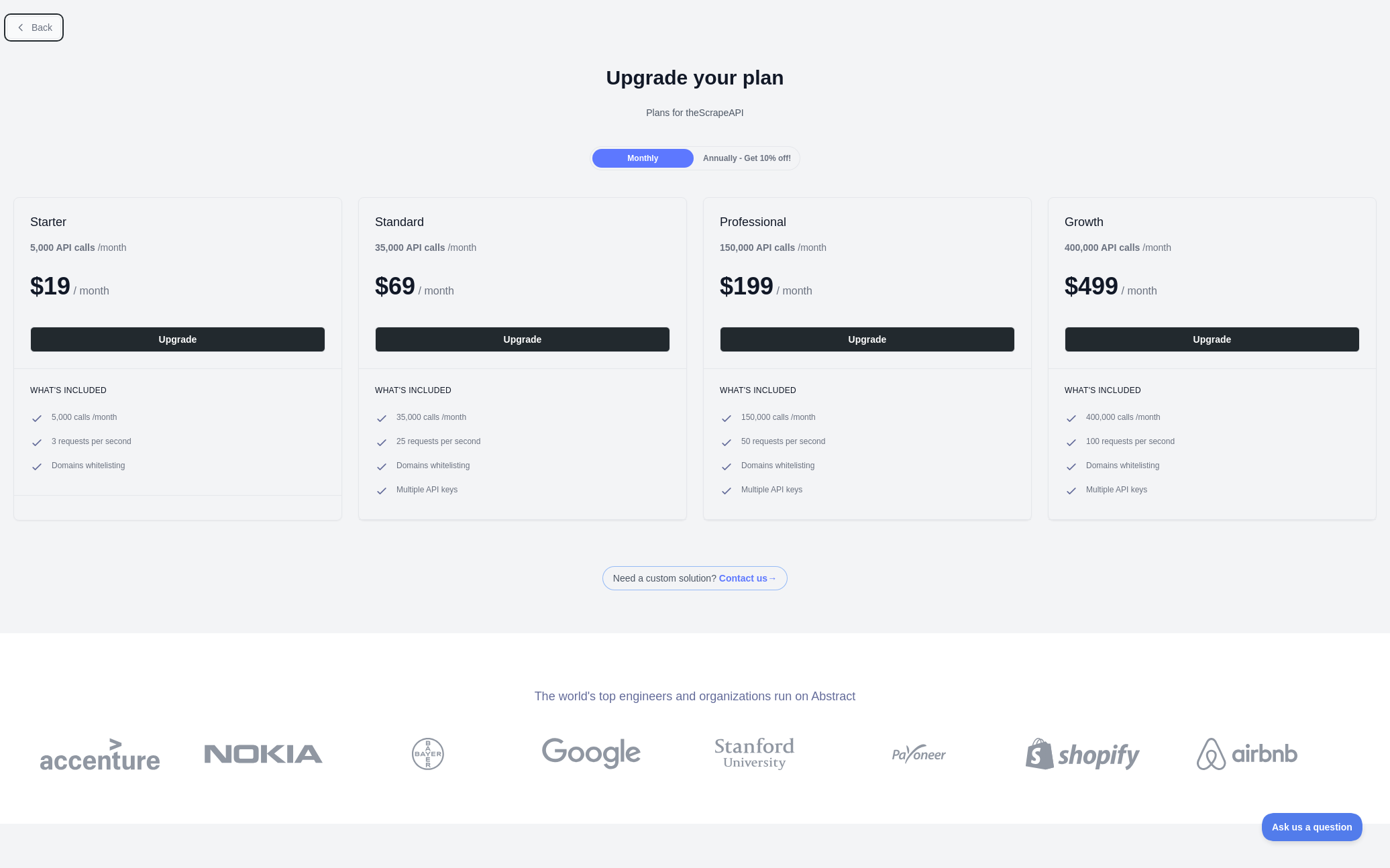
click at [45, 32] on span "Back" at bounding box center [42, 28] width 21 height 10
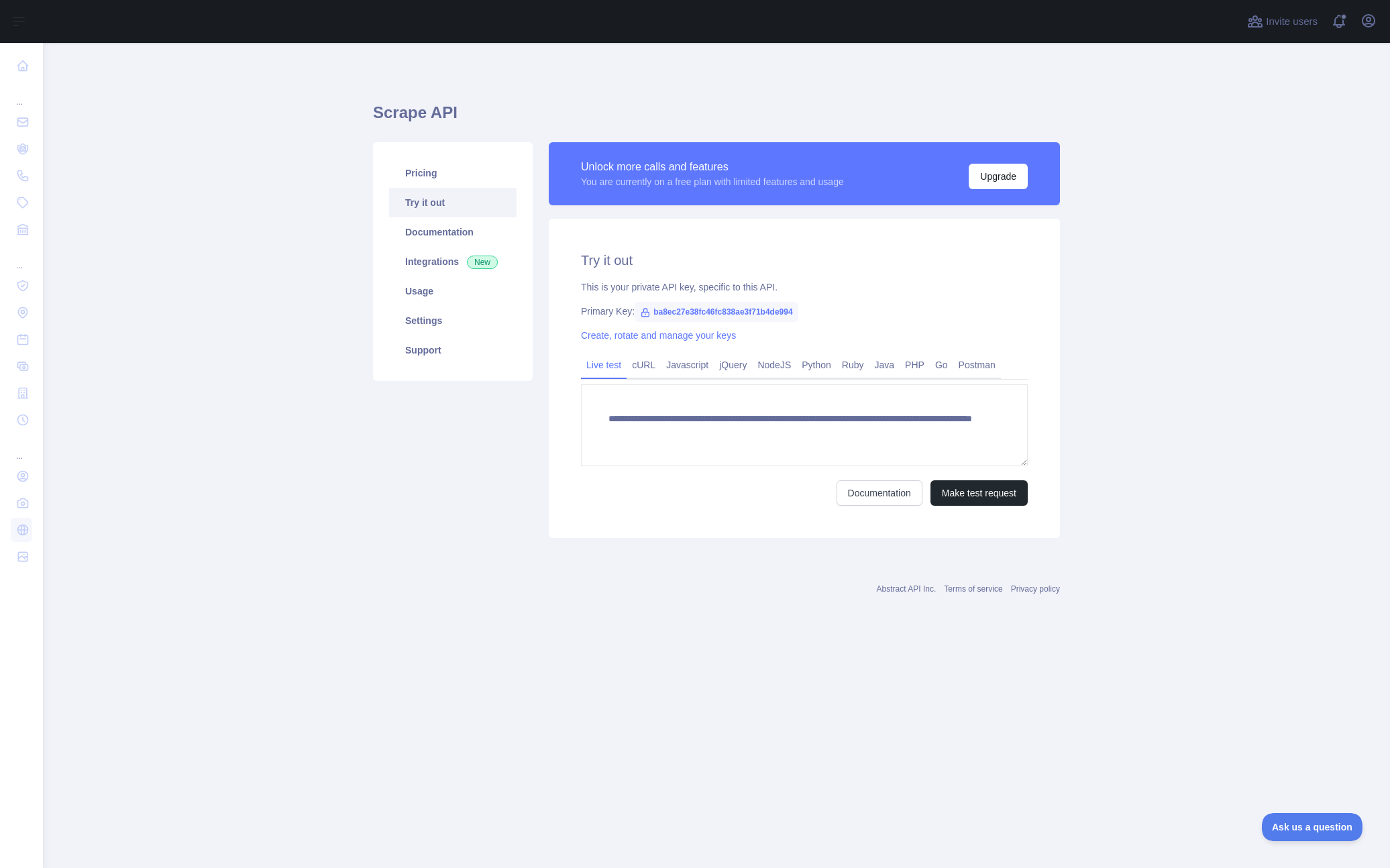
click at [405, 466] on div "Pricing Try it out Documentation Integrations New Usage Settings Support" at bounding box center [453, 340] width 176 height 396
click at [439, 185] on link "Pricing" at bounding box center [452, 173] width 127 height 30
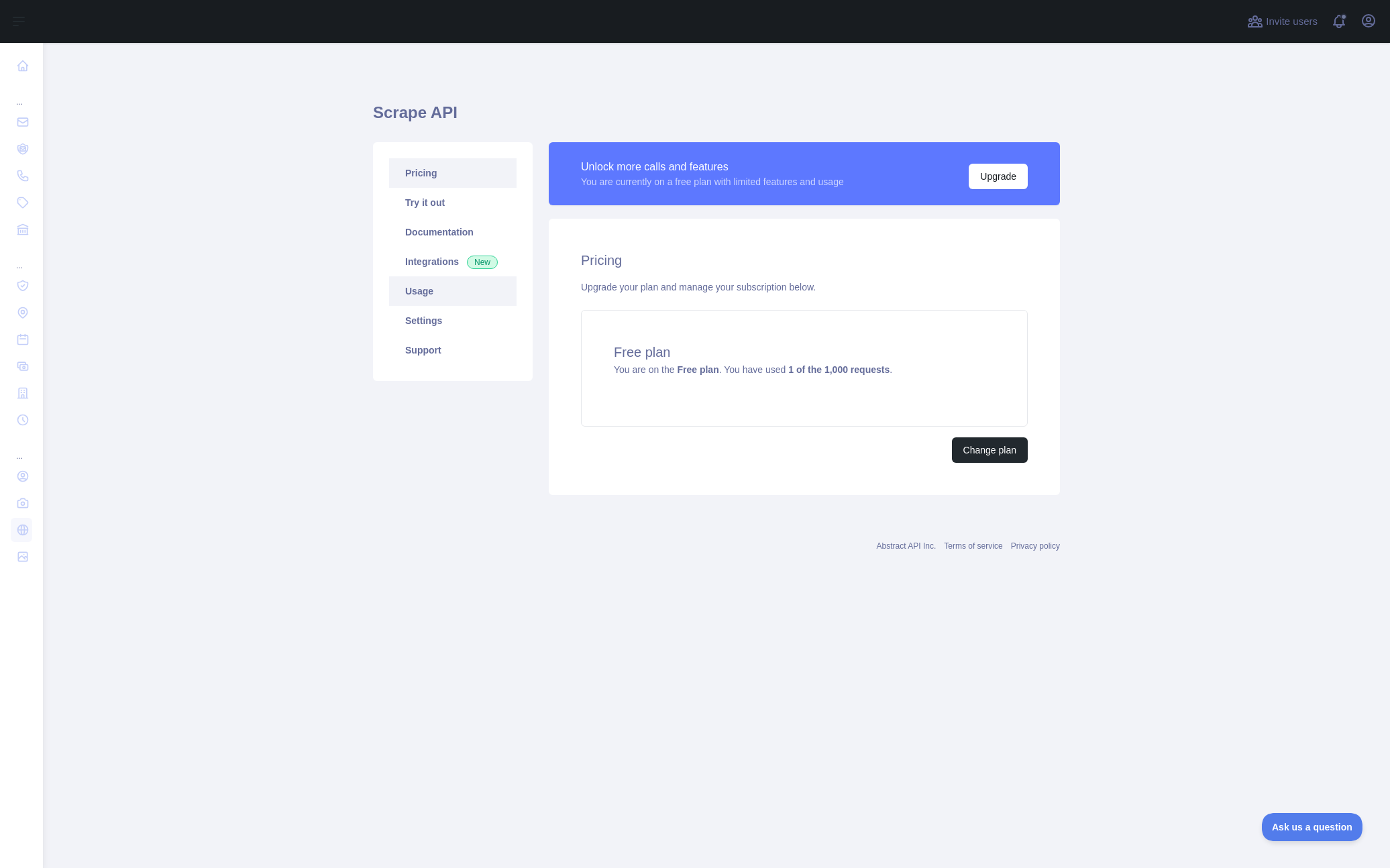
click at [434, 291] on link "Usage" at bounding box center [452, 292] width 127 height 30
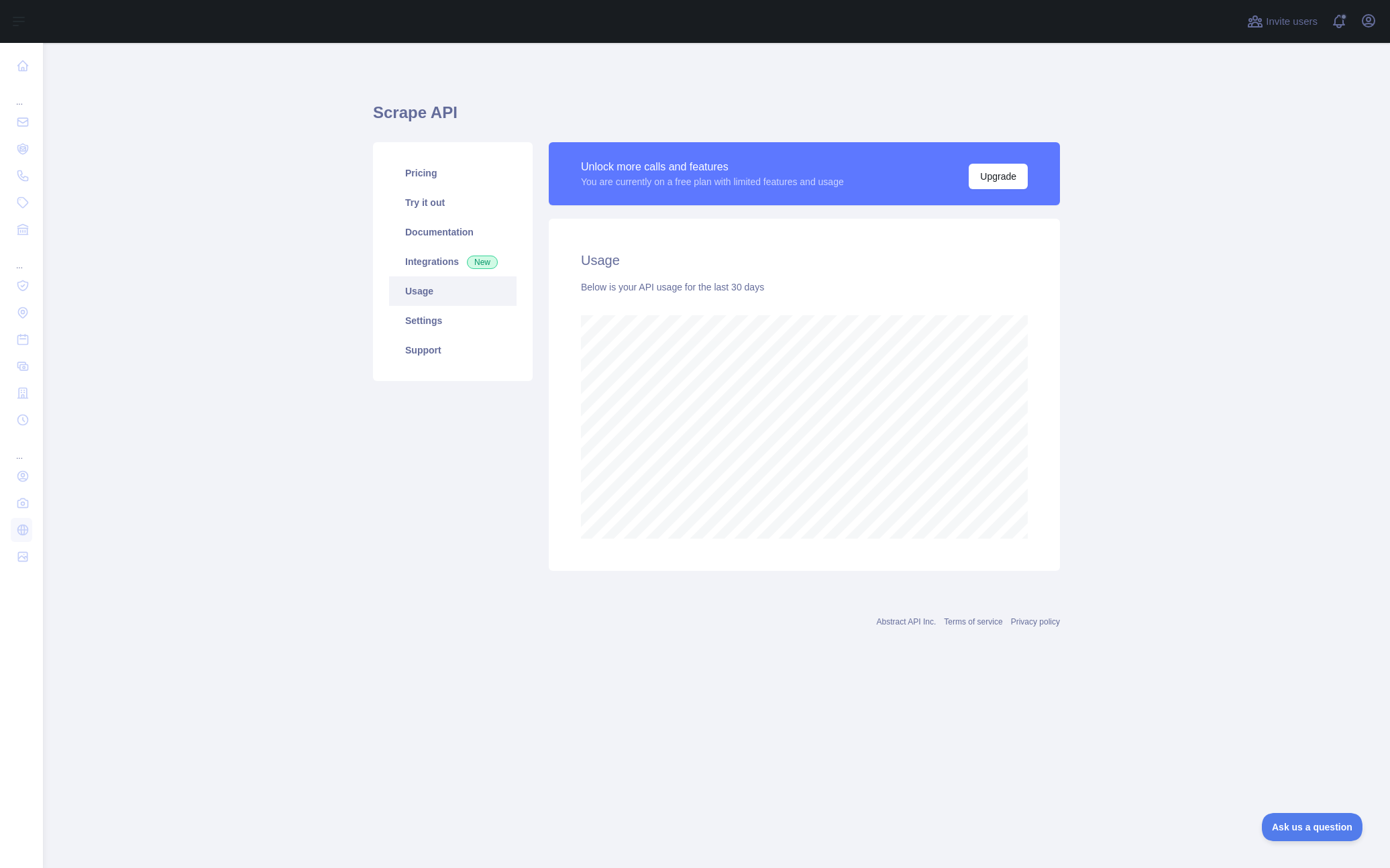
scroll to position [825, 1347]
click at [443, 469] on div "Pricing Try it out Documentation Integrations New Usage Settings Support" at bounding box center [453, 356] width 176 height 428
click at [371, 531] on div "Pricing Try it out Documentation Integrations New Usage Settings Support" at bounding box center [453, 356] width 176 height 428
click at [438, 167] on link "Pricing" at bounding box center [452, 173] width 127 height 30
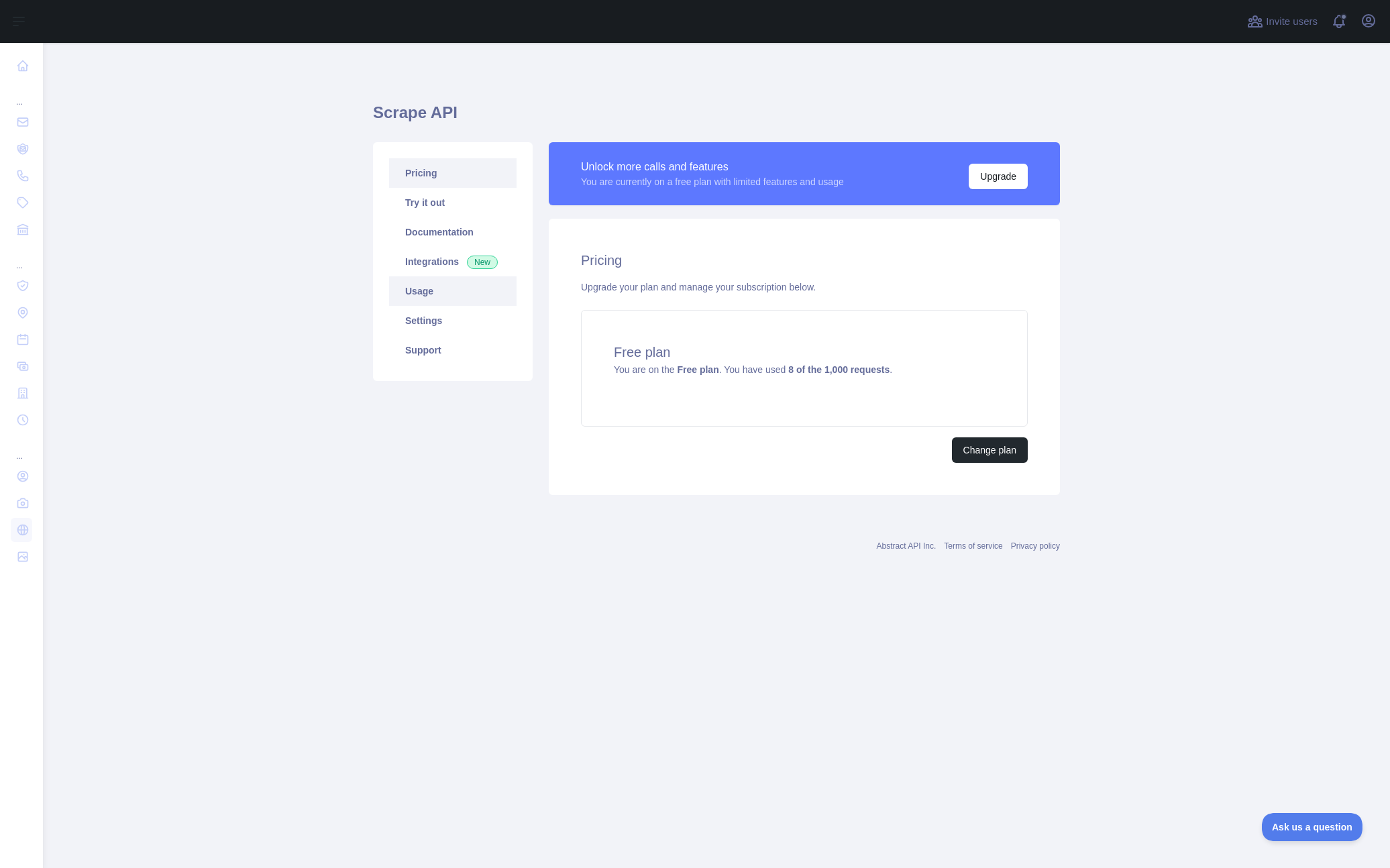
click at [455, 290] on link "Usage" at bounding box center [452, 292] width 127 height 30
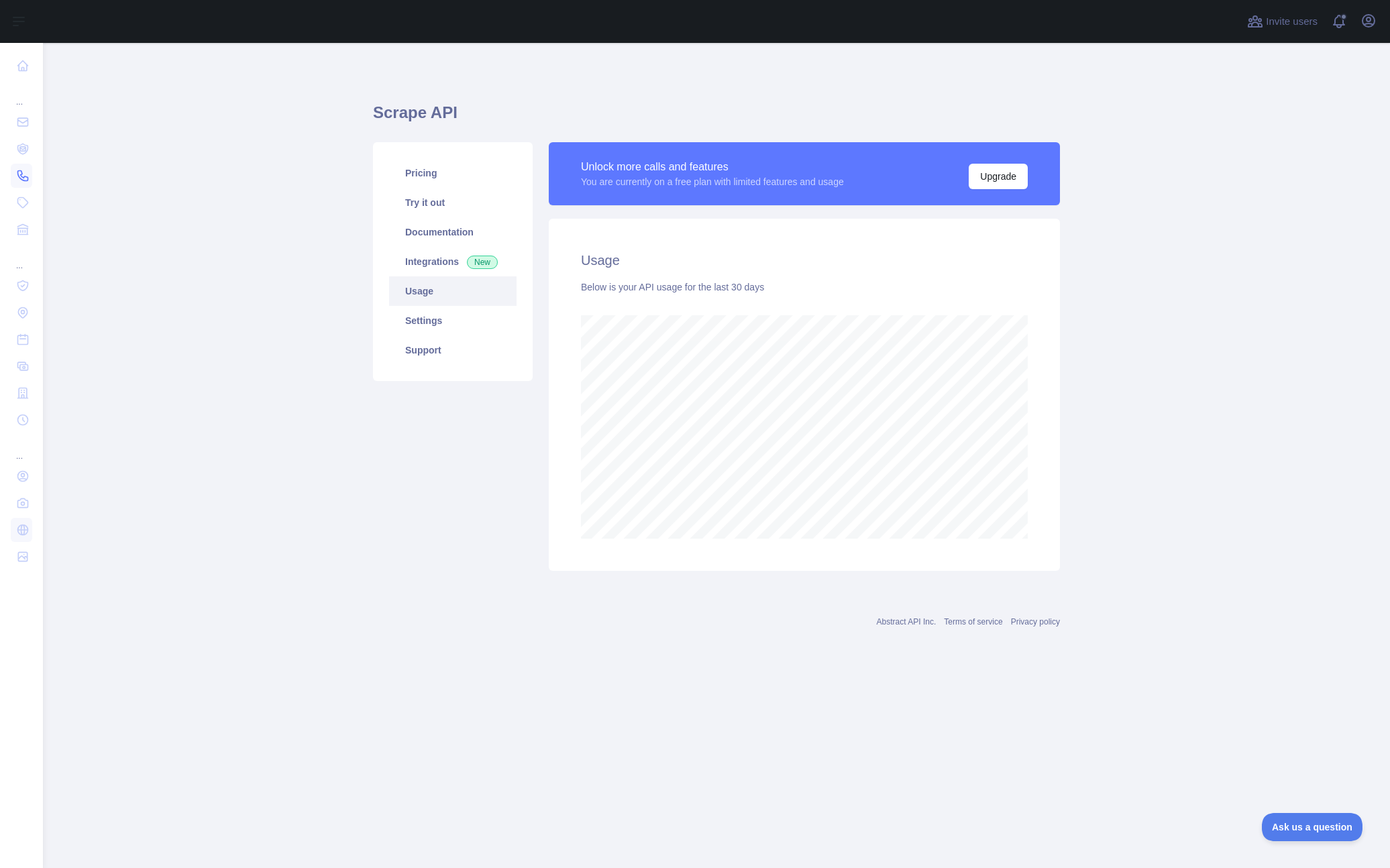
scroll to position [670010, 669551]
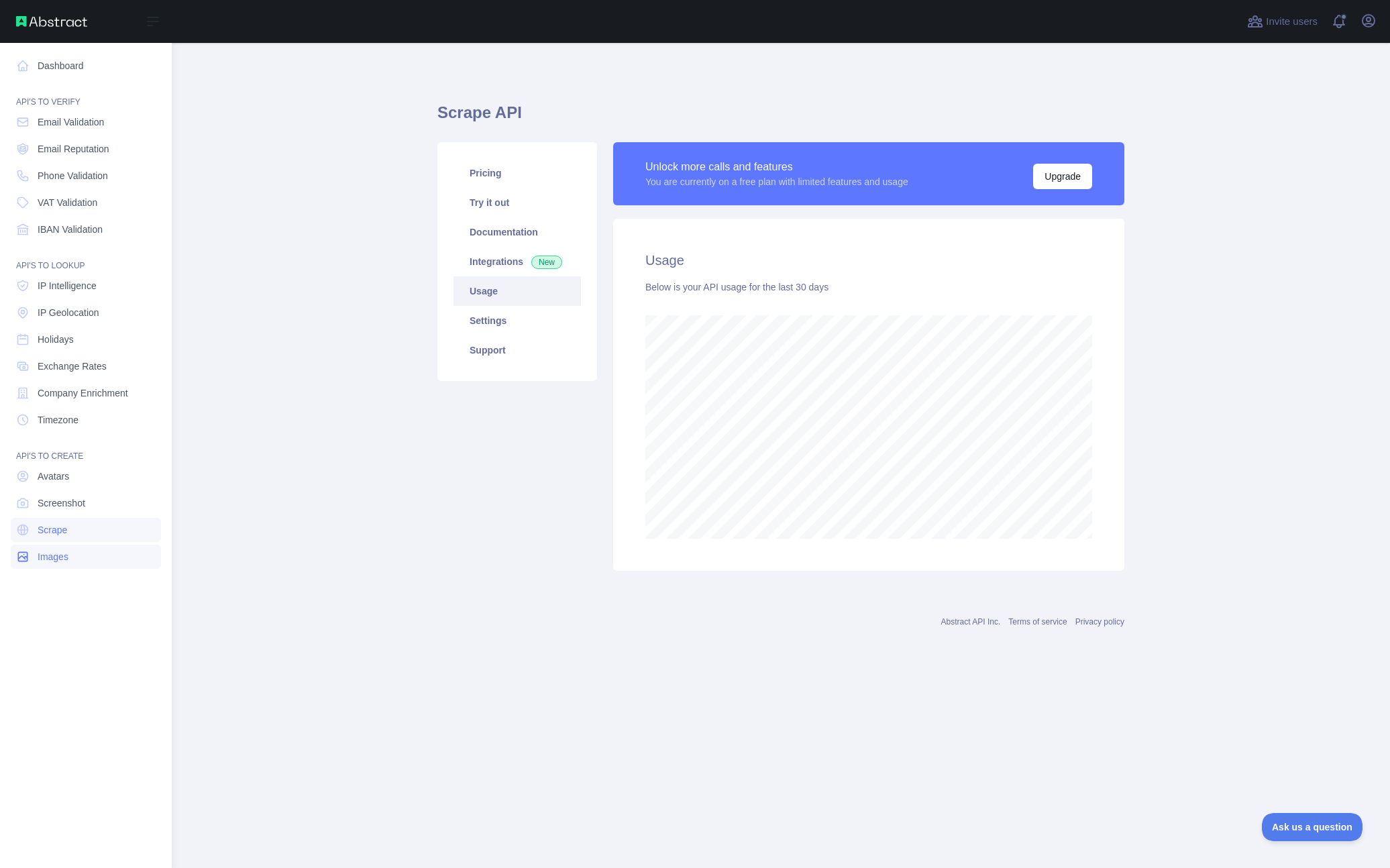
click at [91, 550] on link "Images" at bounding box center [86, 556] width 150 height 24
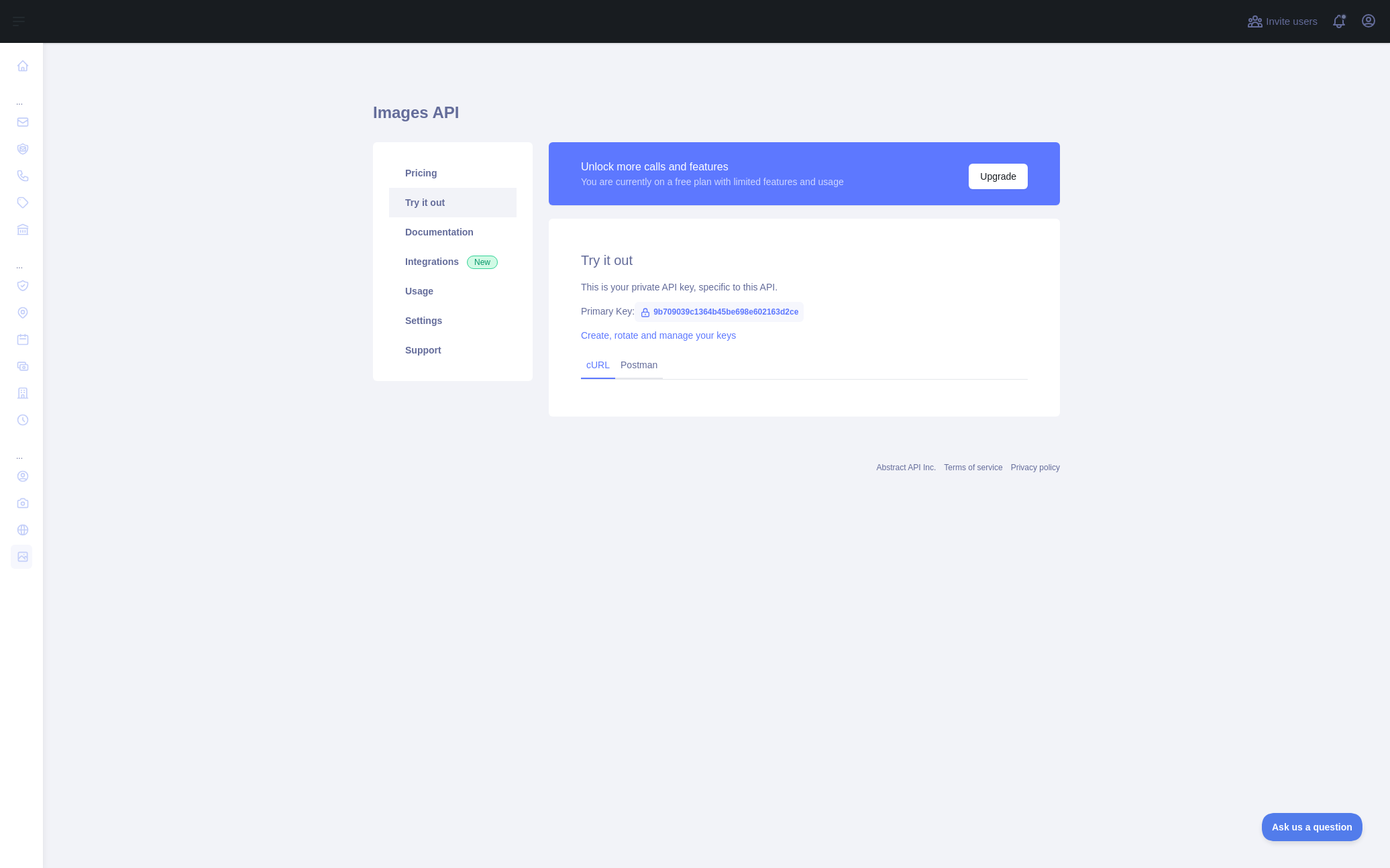
click at [602, 363] on link "cURL" at bounding box center [598, 364] width 24 height 10
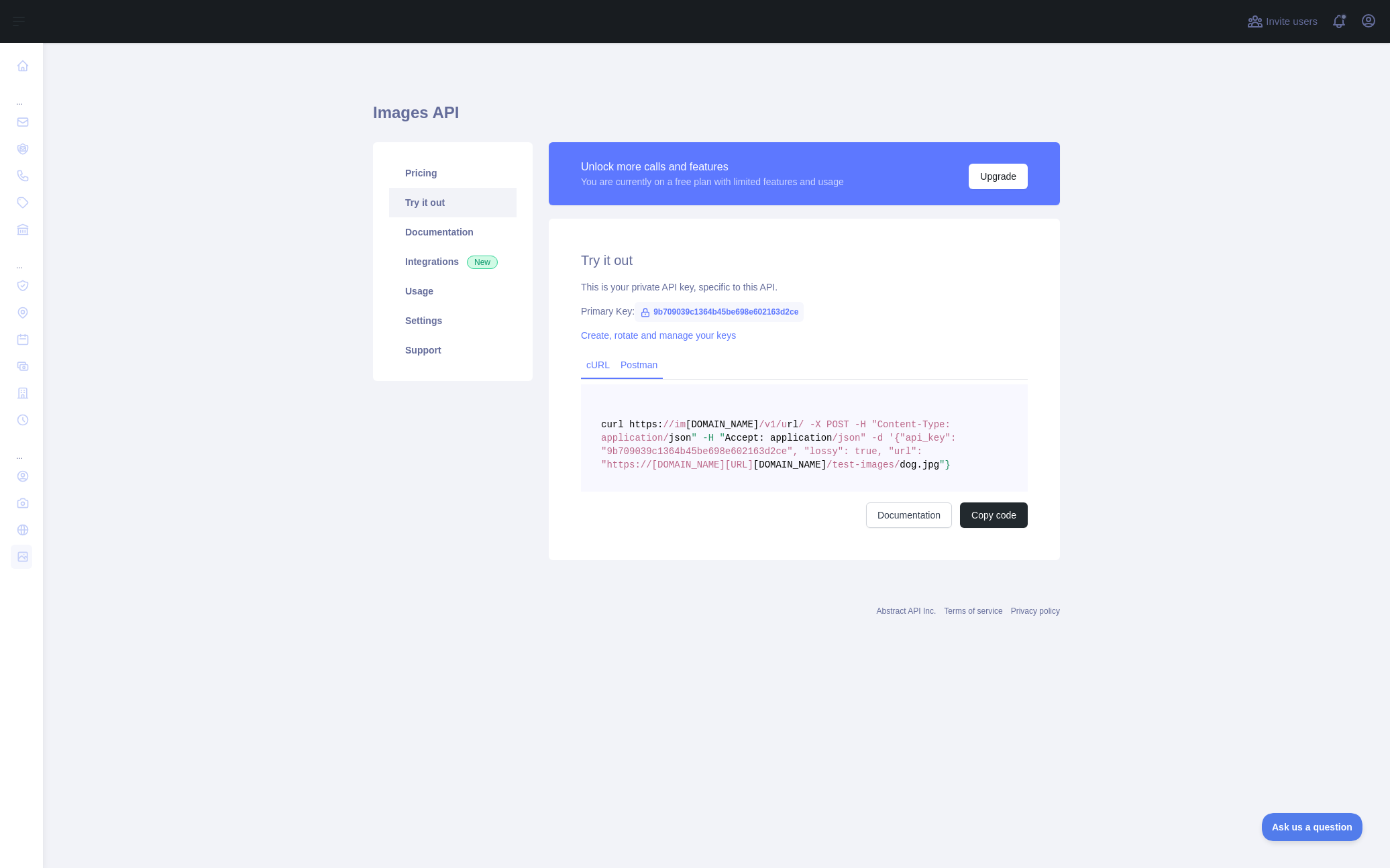
click at [639, 365] on link "Postman" at bounding box center [639, 364] width 48 height 22
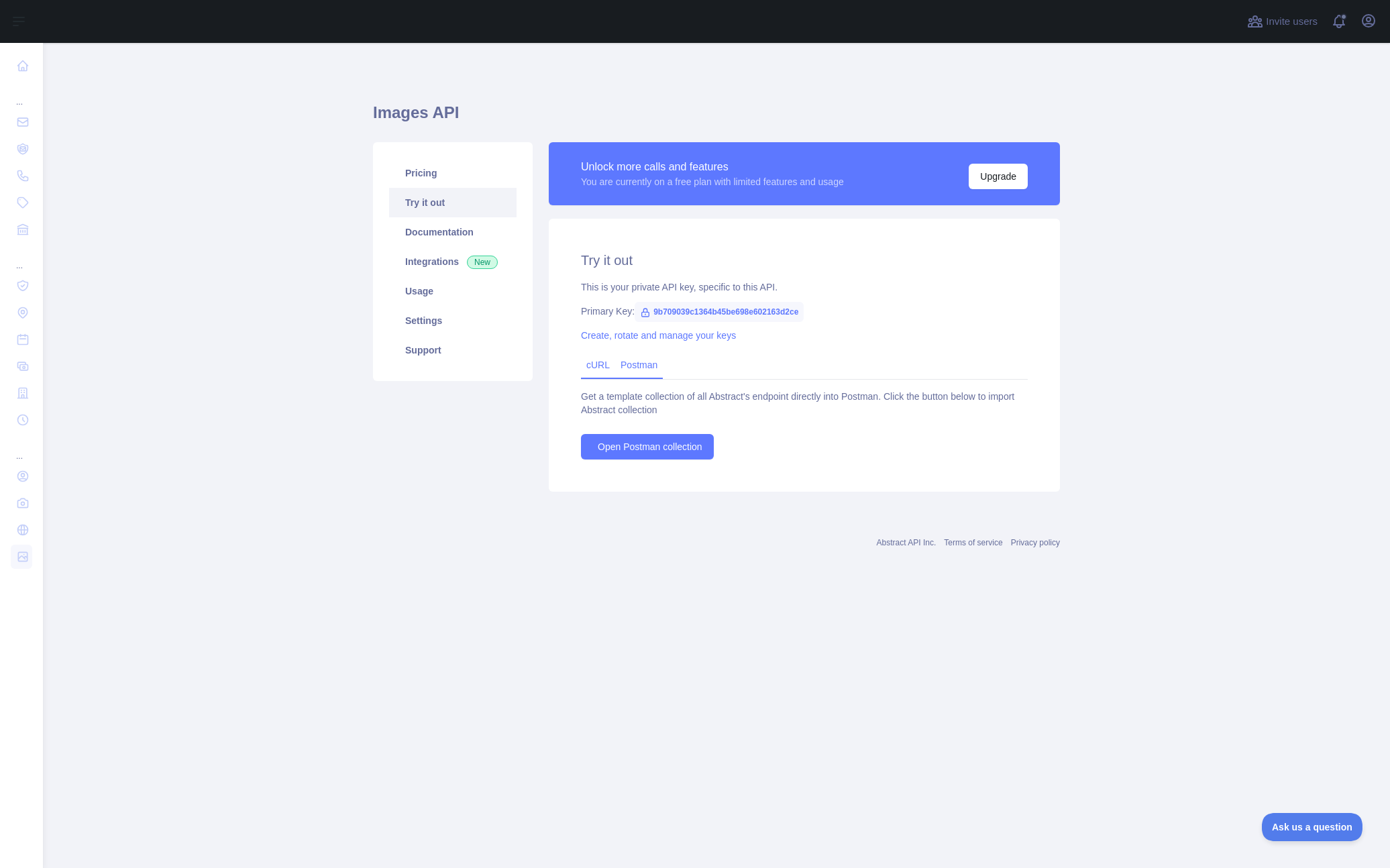
click at [588, 357] on div "cURL" at bounding box center [598, 365] width 34 height 26
click at [593, 361] on link "cURL" at bounding box center [598, 364] width 24 height 10
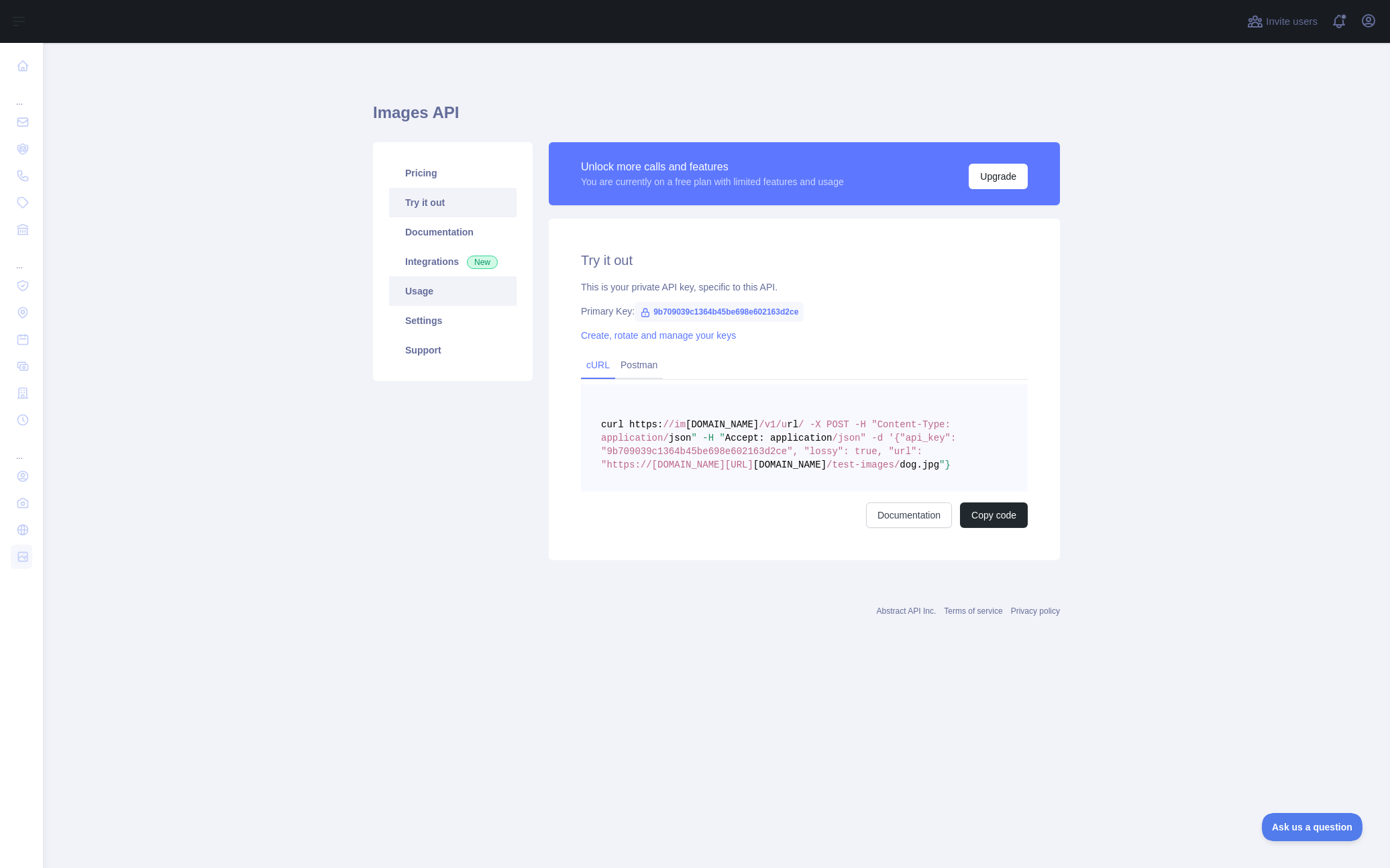
click at [426, 295] on link "Usage" at bounding box center [452, 292] width 127 height 30
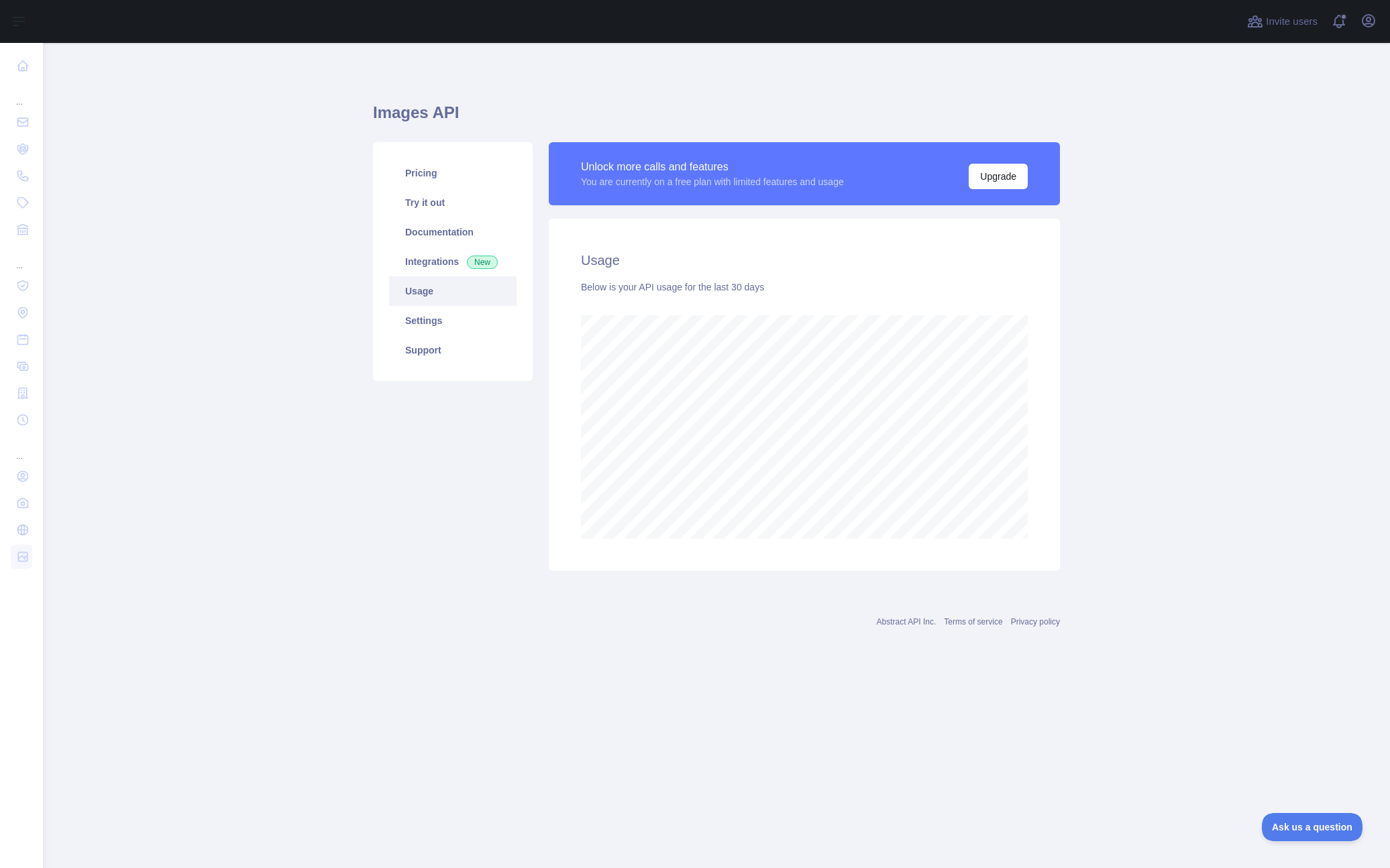
scroll to position [825, 1347]
click at [423, 161] on link "Pricing" at bounding box center [452, 173] width 127 height 30
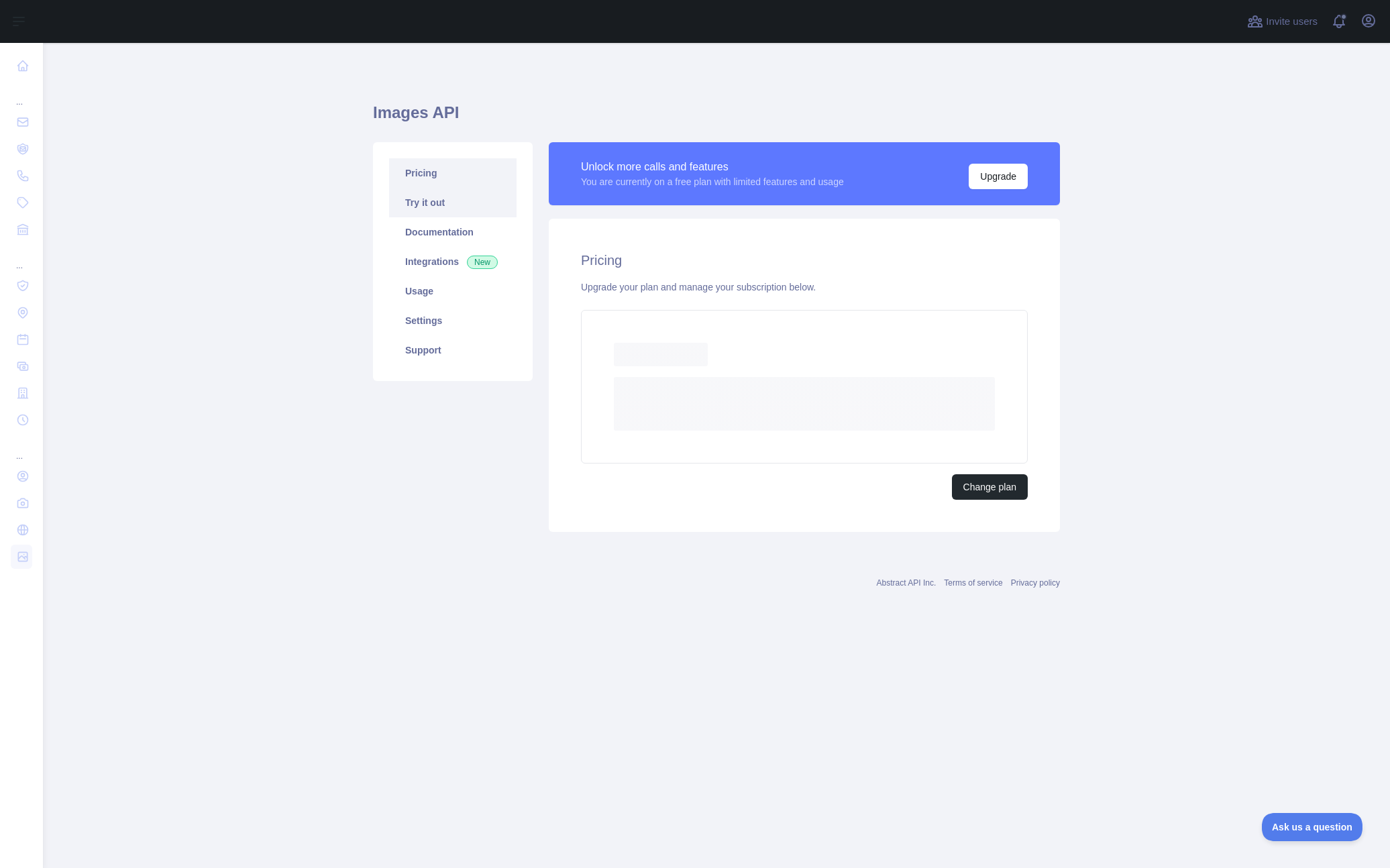
click at [428, 197] on link "Try it out" at bounding box center [452, 203] width 127 height 30
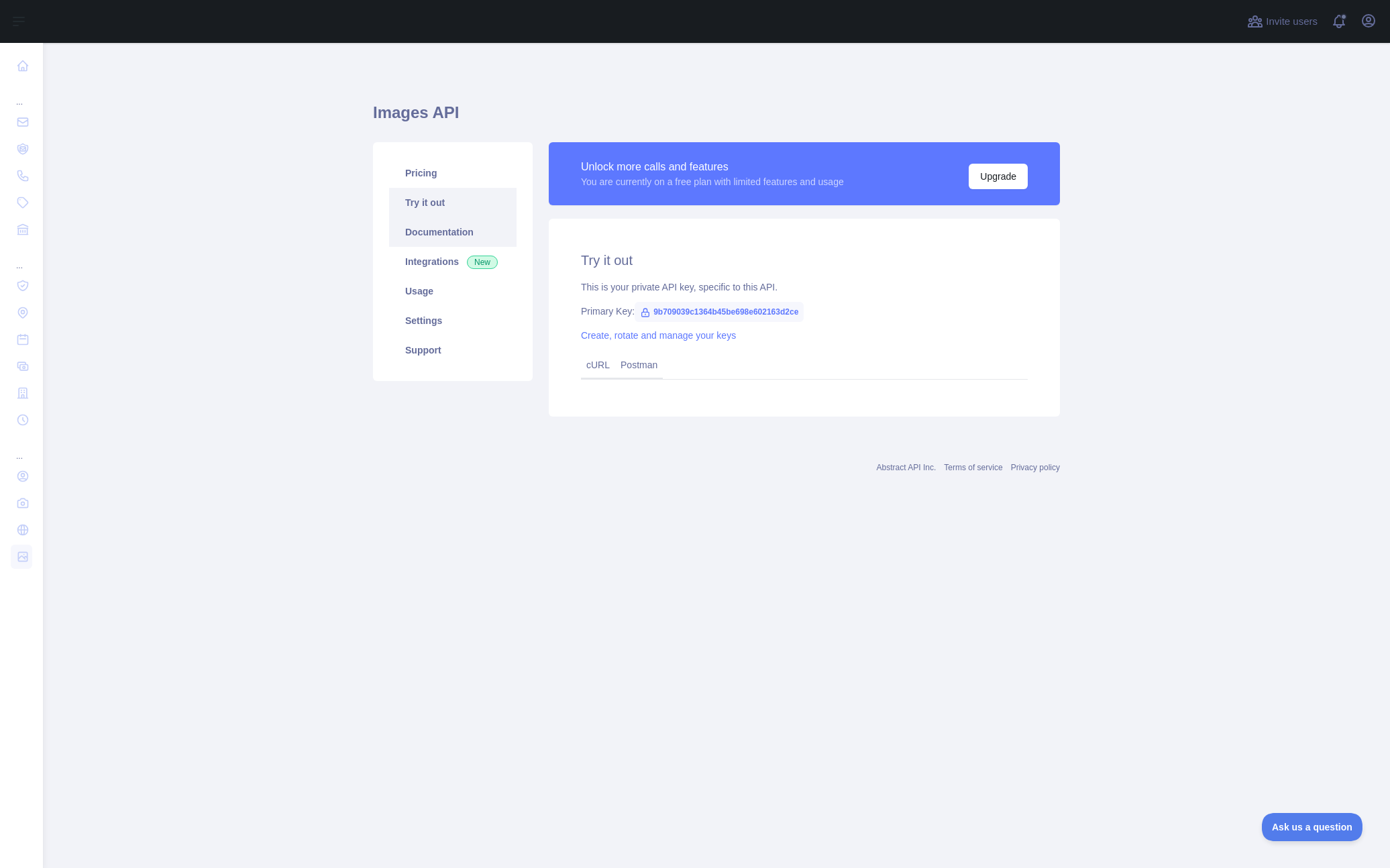
click at [427, 229] on link "Documentation" at bounding box center [452, 232] width 127 height 30
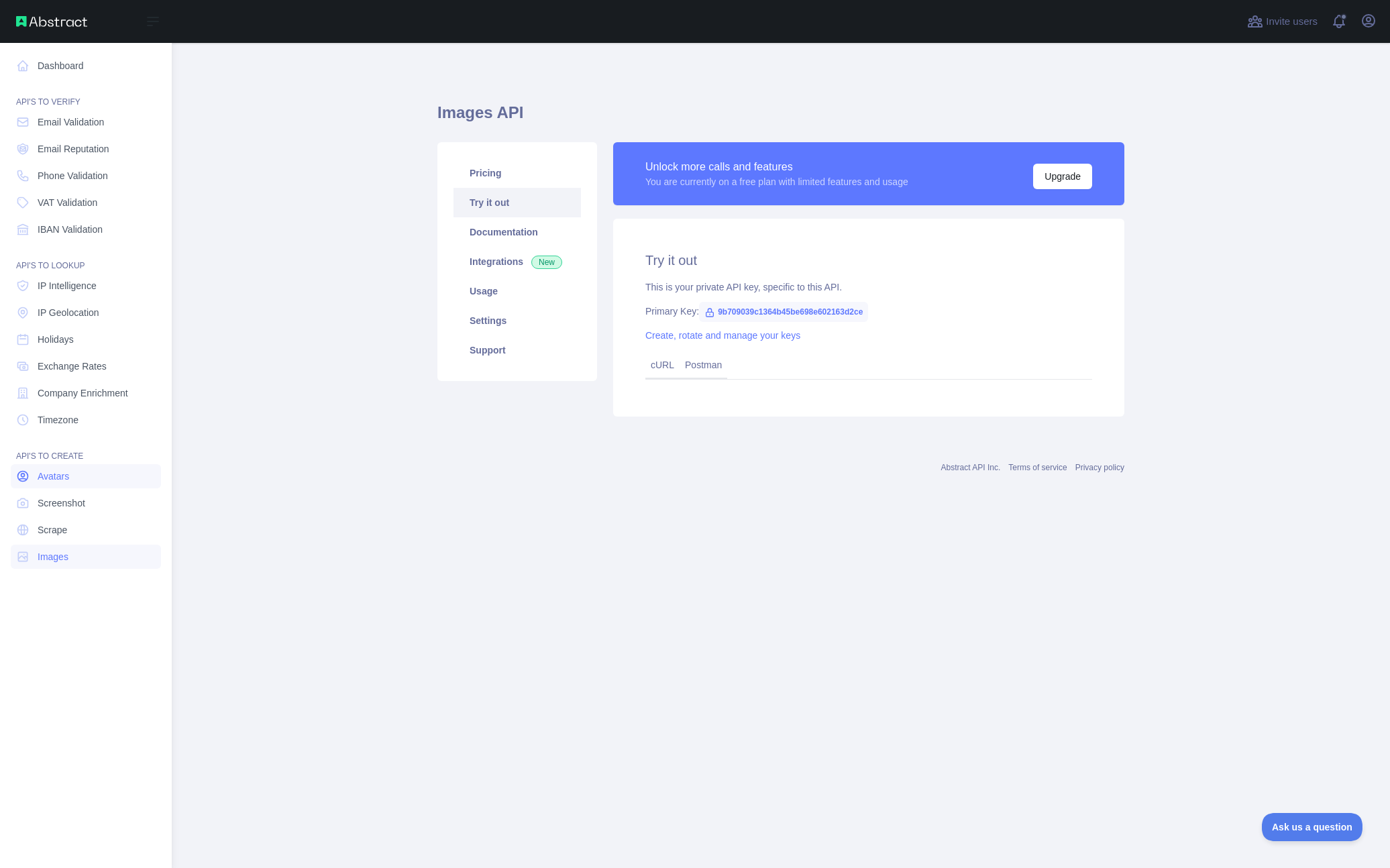
click at [65, 478] on span "Avatars" at bounding box center [54, 476] width 31 height 13
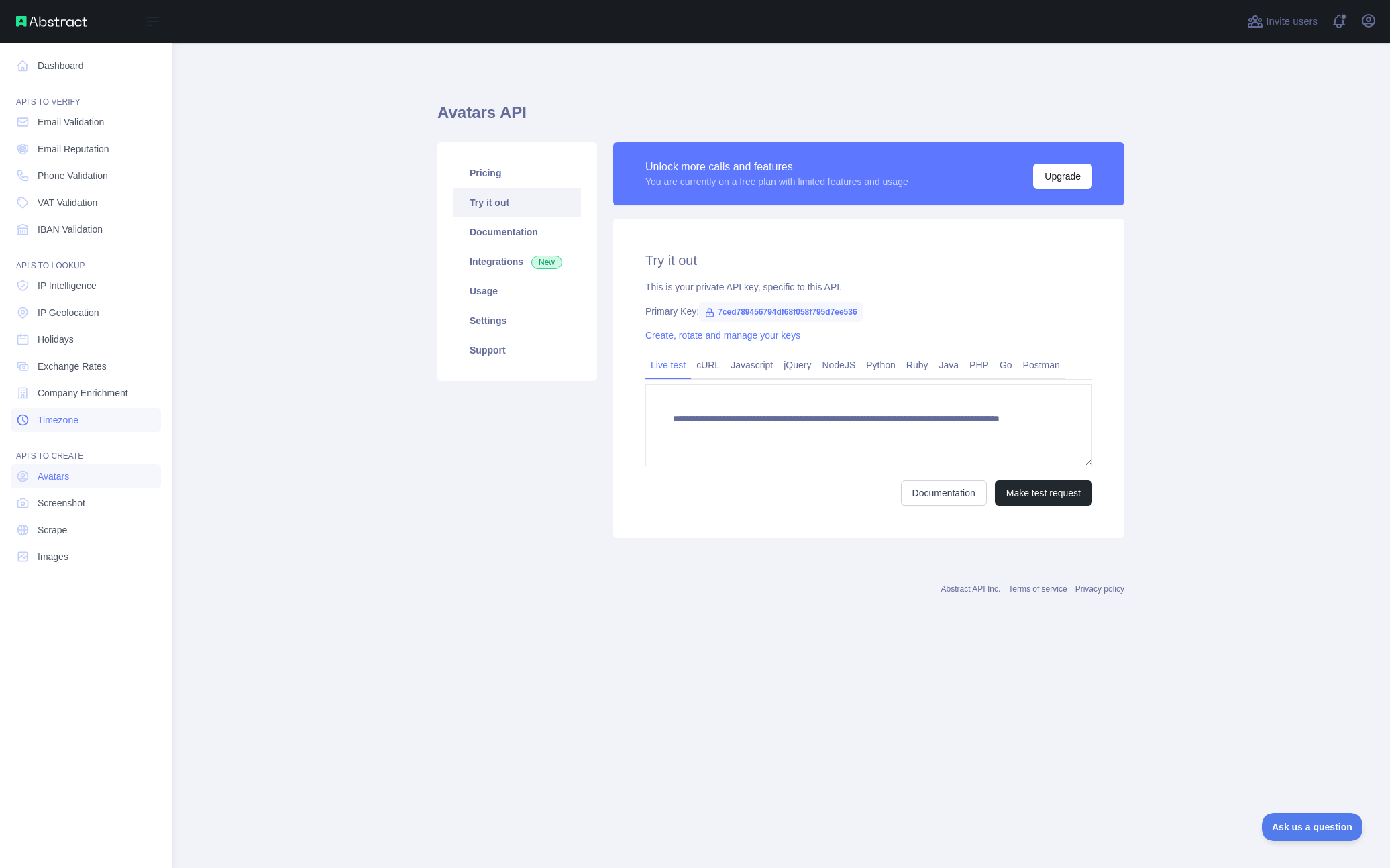
click at [73, 425] on span "Timezone" at bounding box center [58, 420] width 41 height 13
click at [75, 289] on span "IP Intelligence" at bounding box center [67, 286] width 59 height 13
click at [79, 228] on span "IBAN Validation" at bounding box center [70, 229] width 65 height 13
click at [74, 145] on span "Email Reputation" at bounding box center [74, 149] width 72 height 13
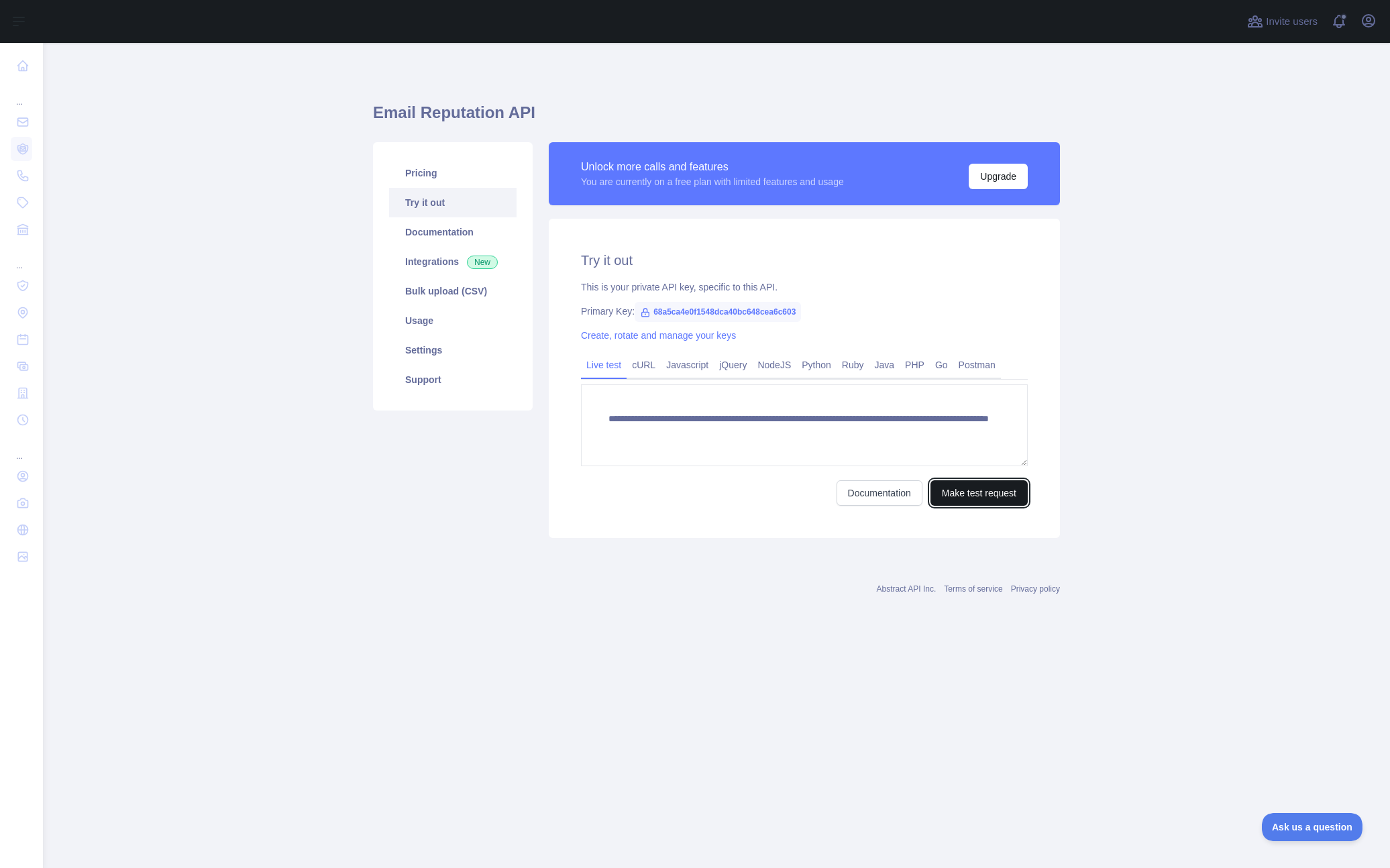
click at [954, 493] on button "Make test request" at bounding box center [979, 493] width 97 height 25
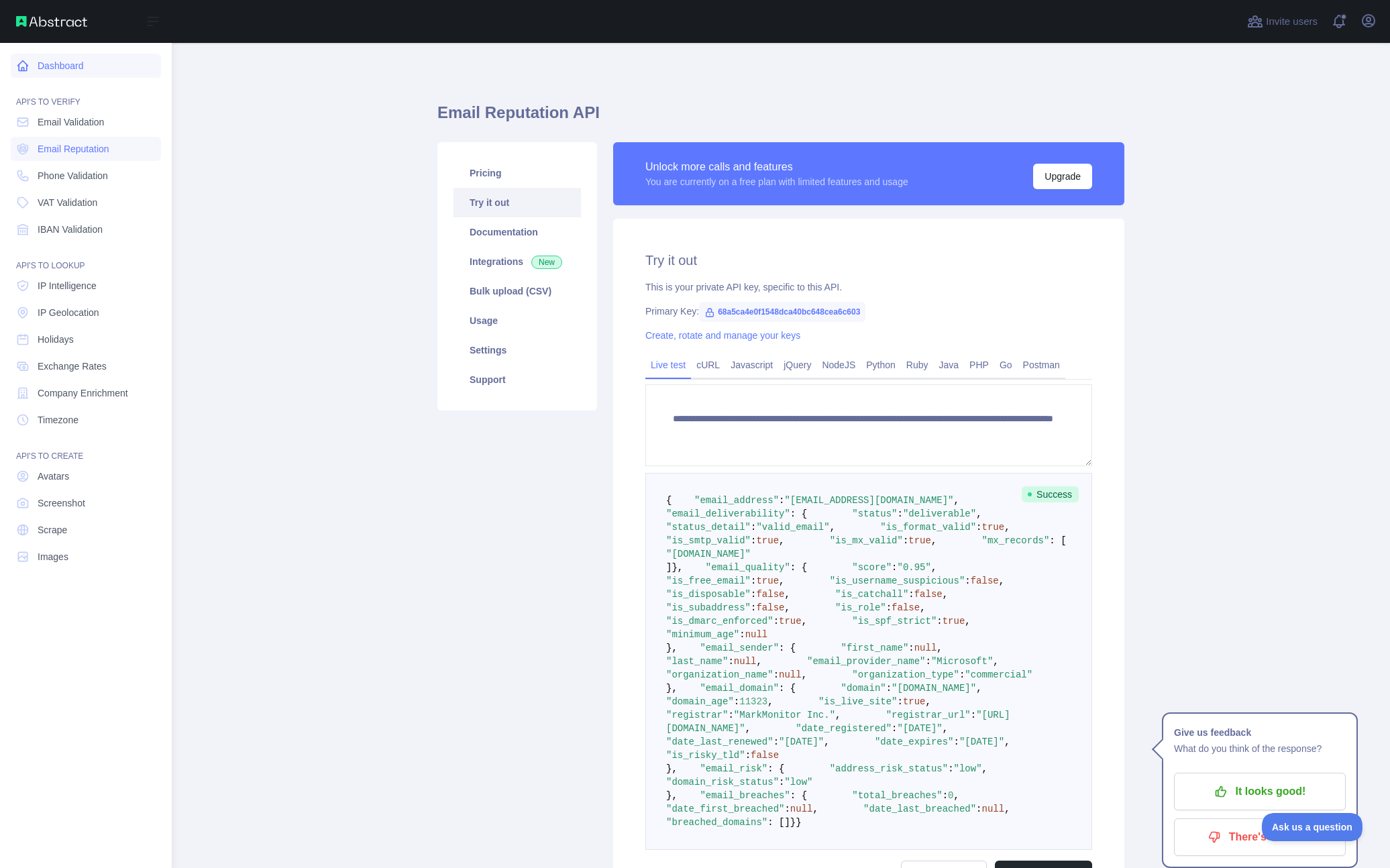
click at [67, 60] on link "Dashboard" at bounding box center [86, 65] width 150 height 24
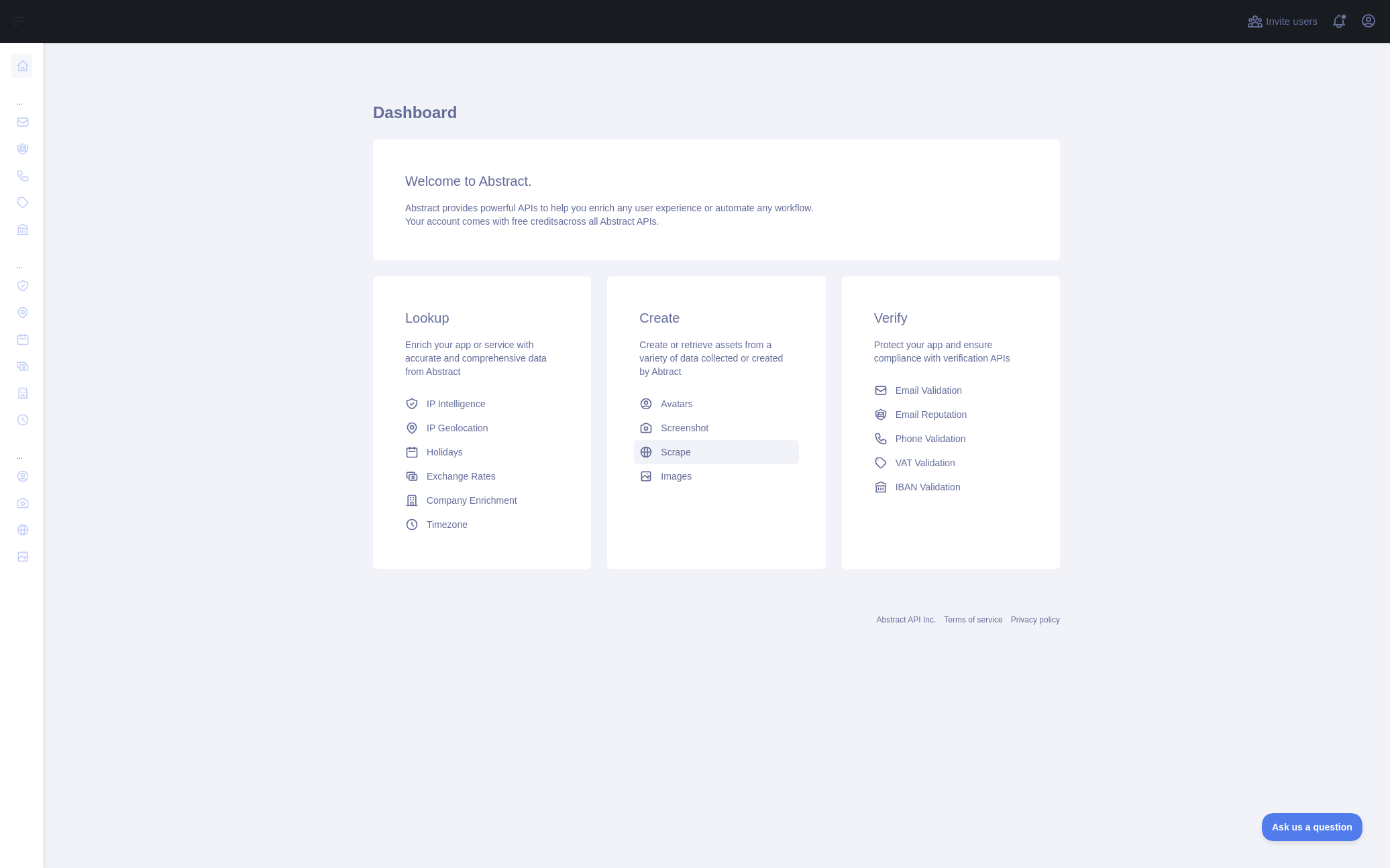
click at [703, 457] on link "Scrape" at bounding box center [715, 452] width 164 height 24
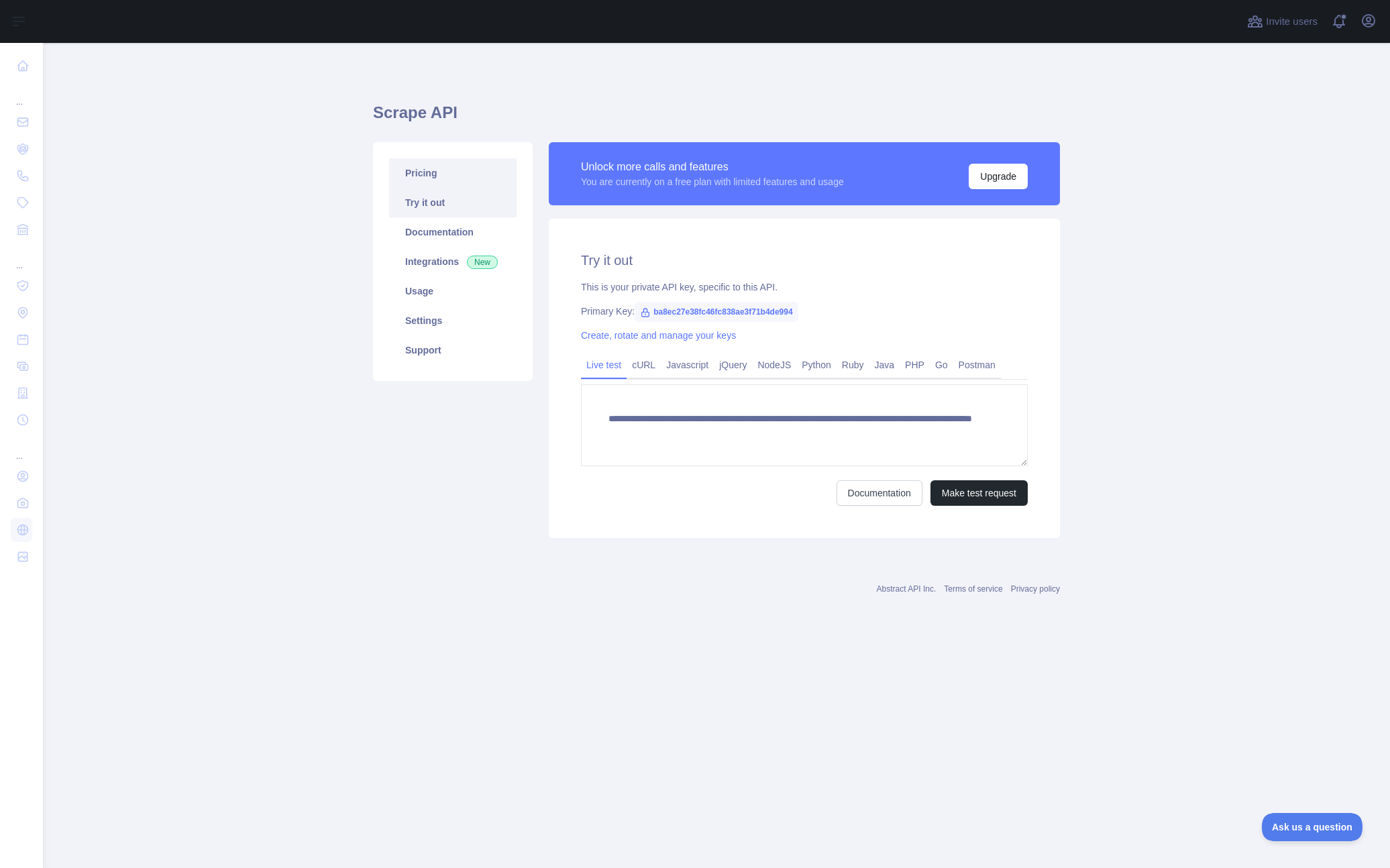
click at [428, 179] on link "Pricing" at bounding box center [452, 173] width 127 height 30
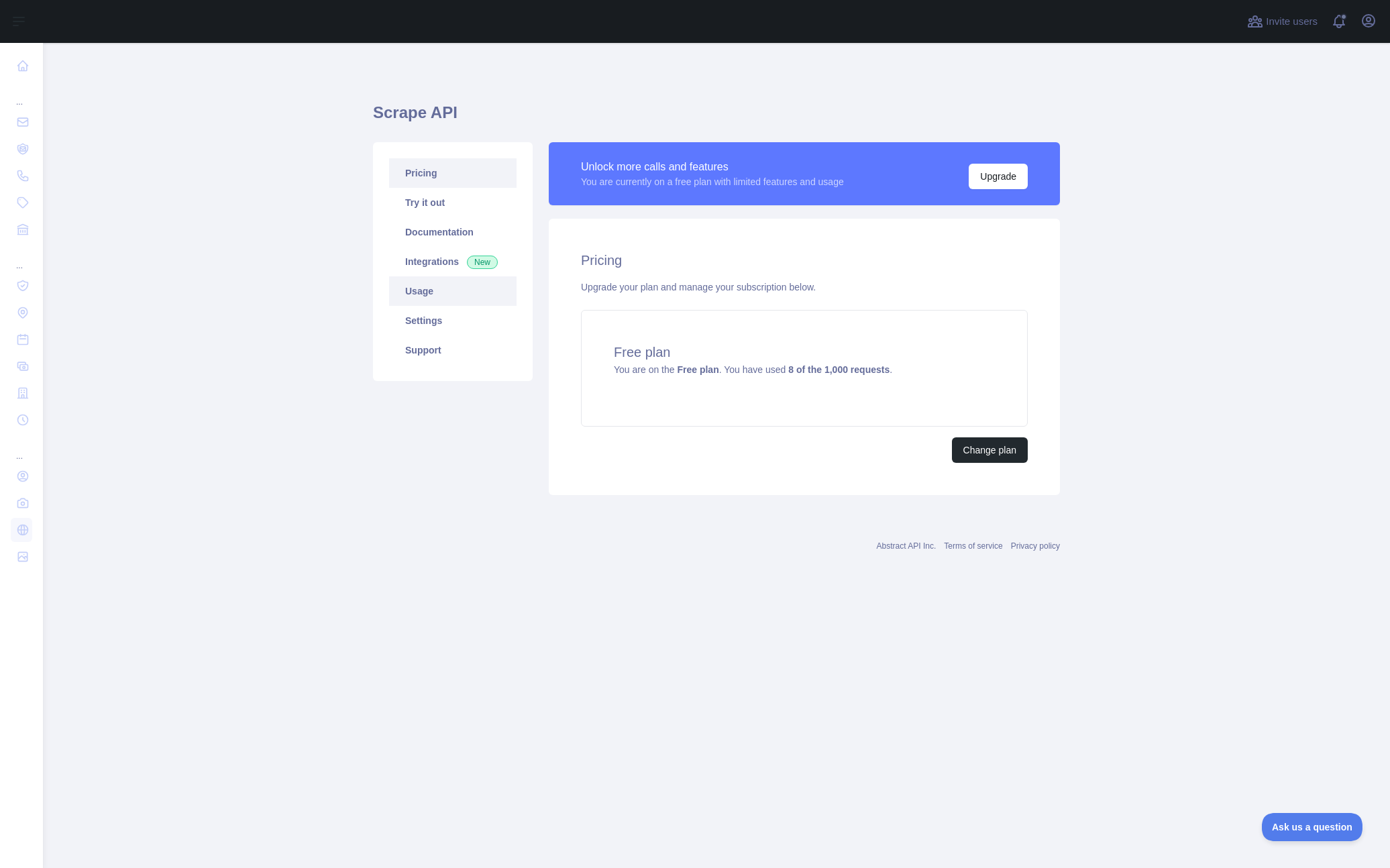
click at [434, 290] on link "Usage" at bounding box center [452, 292] width 127 height 30
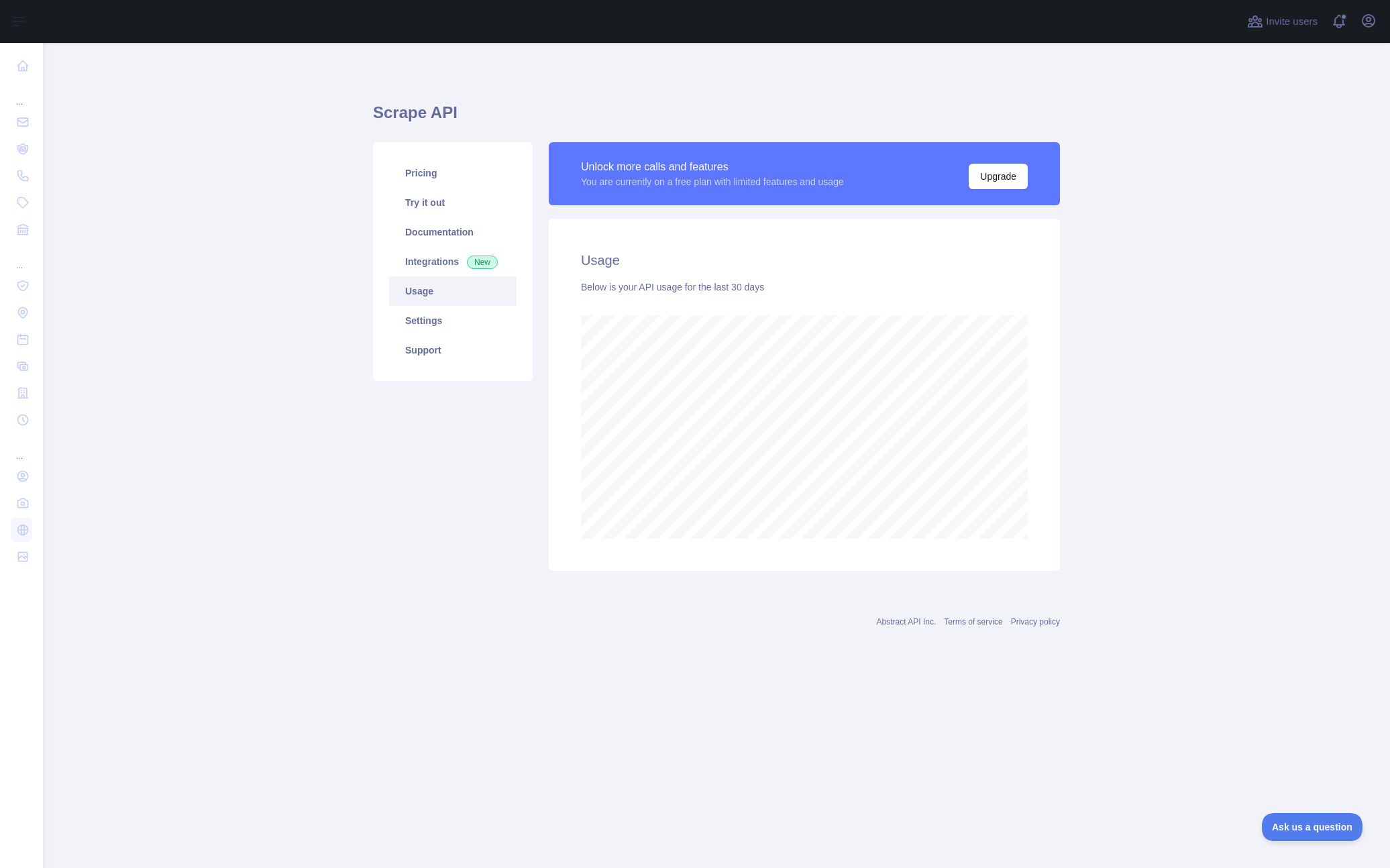
scroll to position [825, 1347]
click at [291, 592] on main "Scrape API Pricing Try it out Documentation Integrations New Usage Settings Sup…" at bounding box center [716, 455] width 1347 height 825
